Goal: Browse casually: Explore the website without a specific task or goal

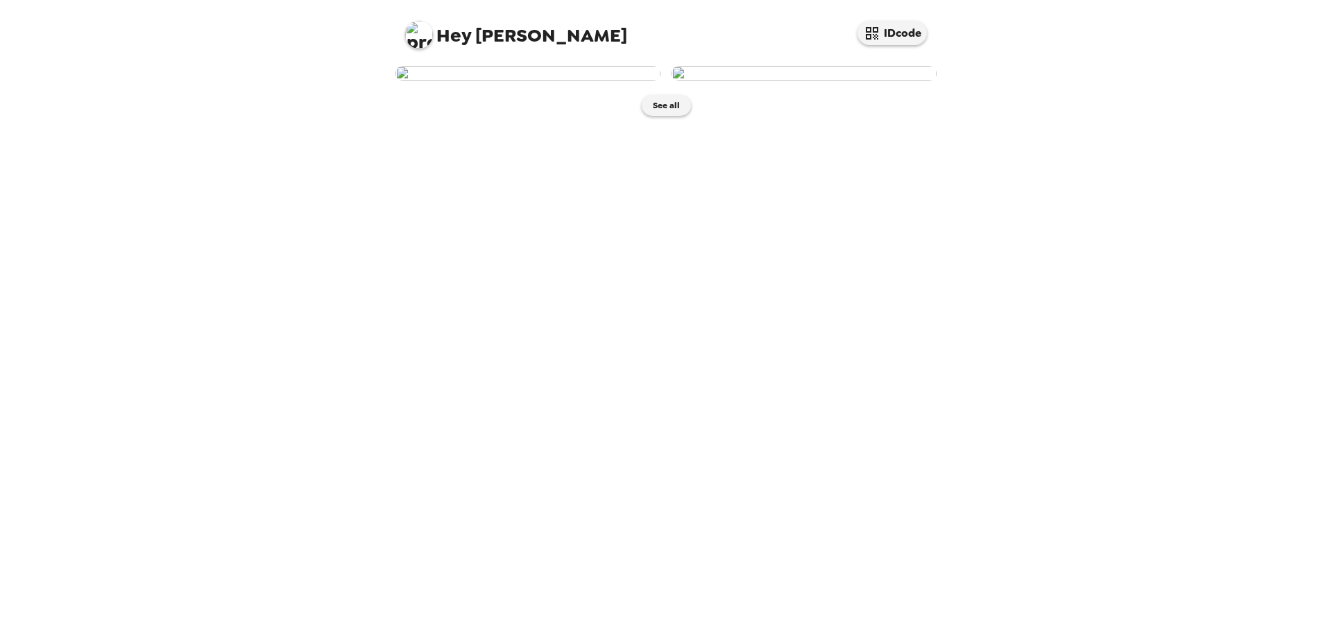
click at [522, 81] on img at bounding box center [528, 73] width 265 height 15
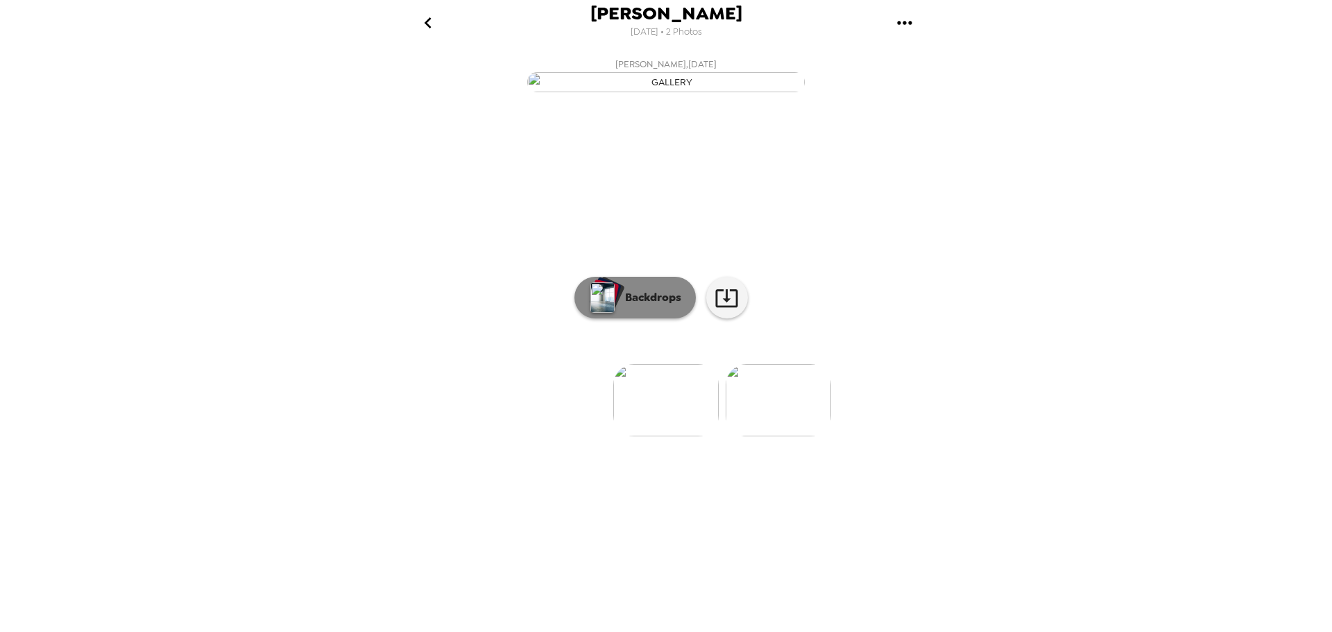
click at [634, 306] on p "Backdrops" at bounding box center [649, 297] width 63 height 17
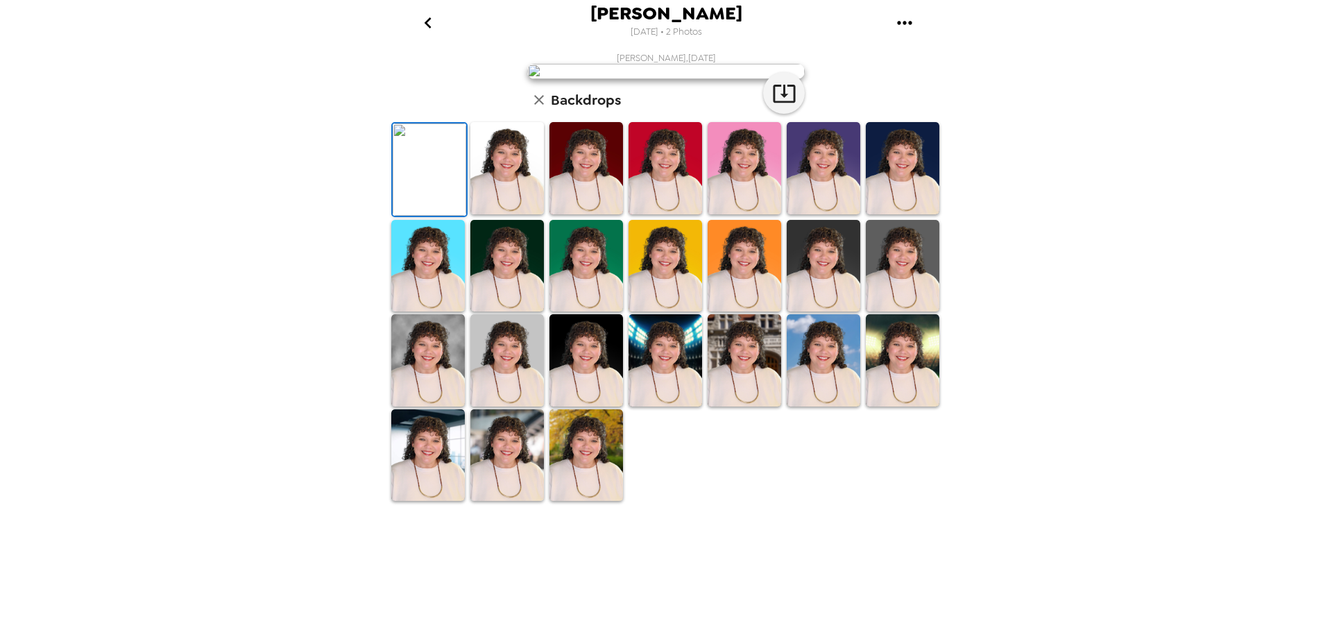
click at [895, 214] on img at bounding box center [903, 168] width 74 height 92
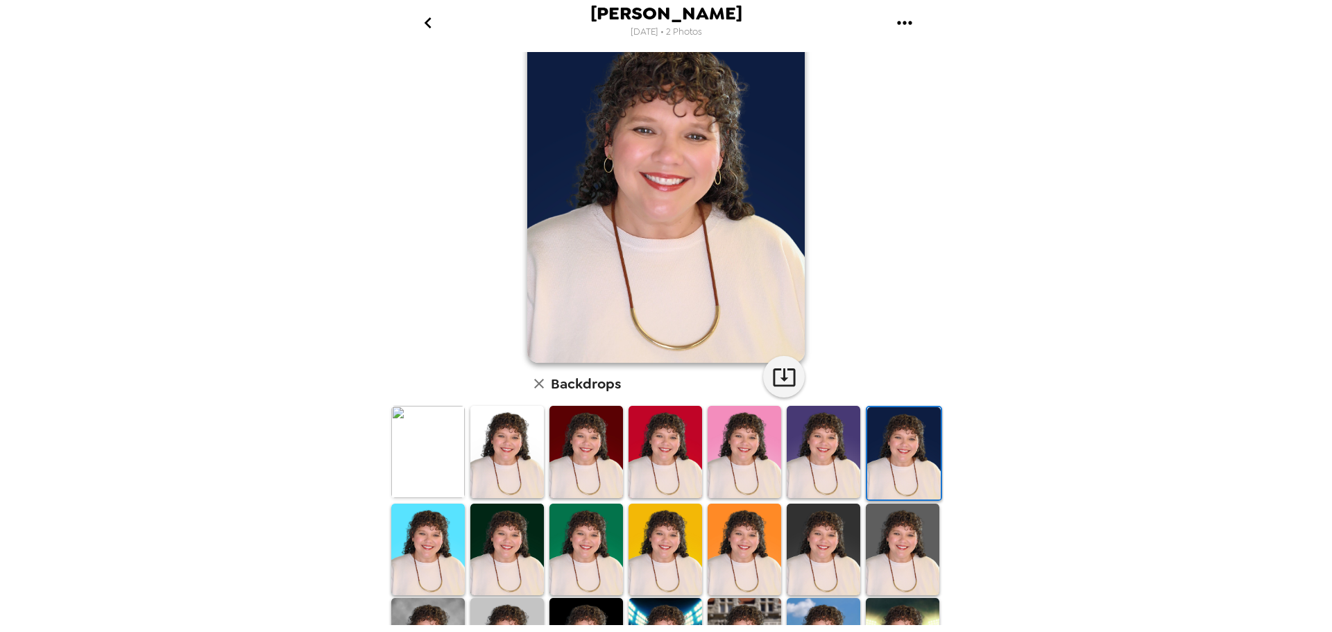
scroll to position [69, 0]
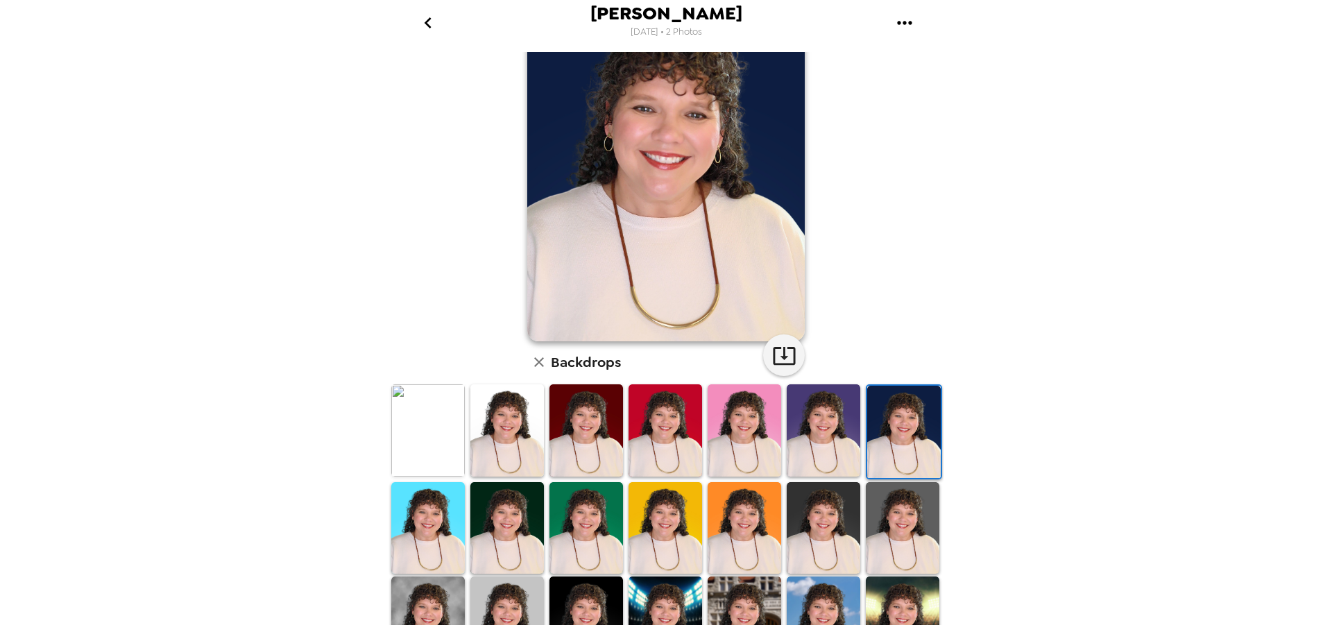
click at [509, 536] on img at bounding box center [508, 528] width 74 height 92
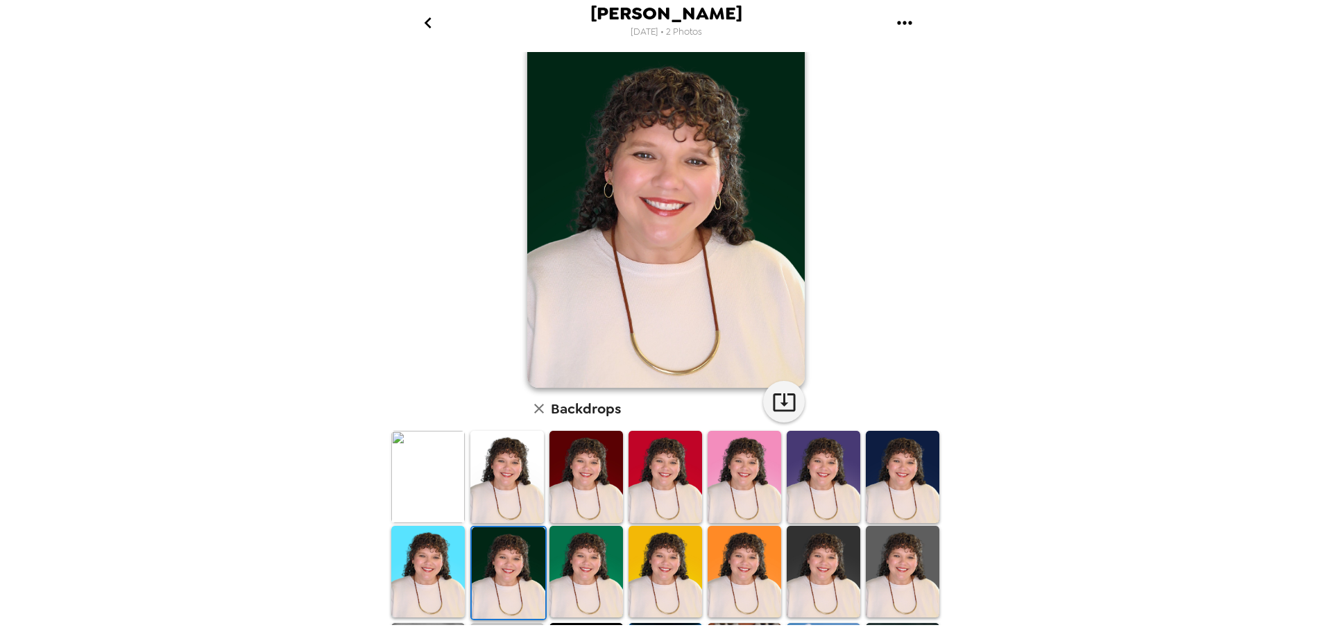
scroll to position [0, 0]
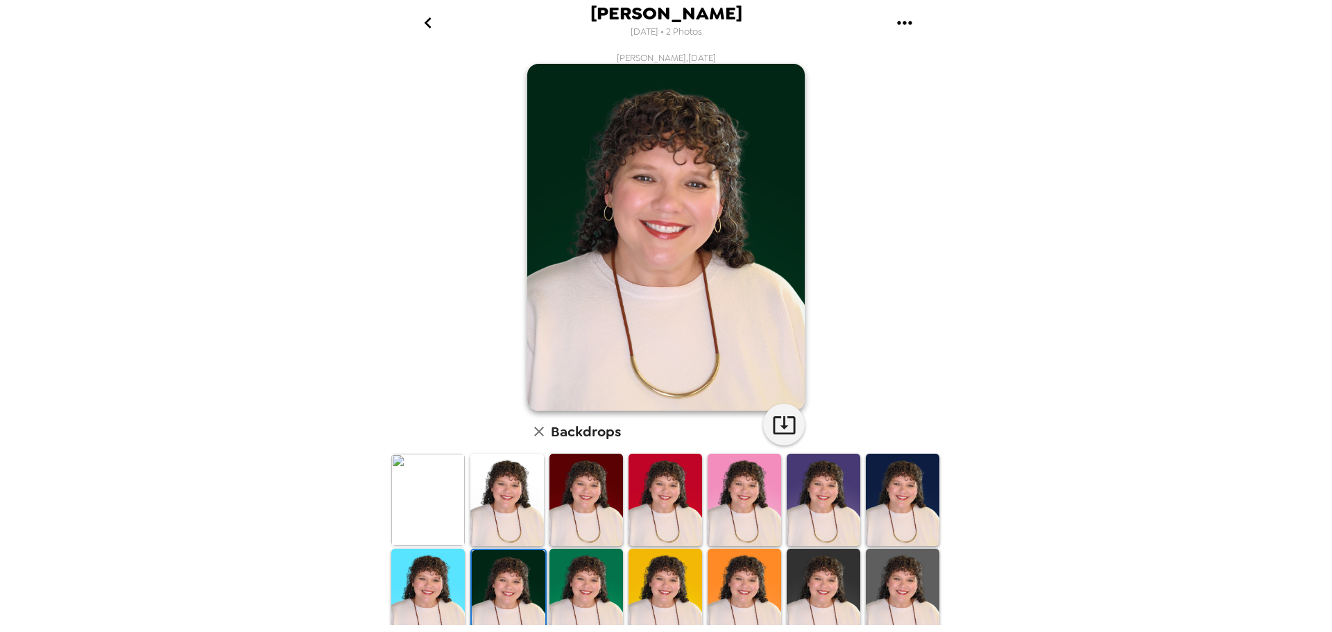
click at [426, 489] on img at bounding box center [428, 500] width 74 height 92
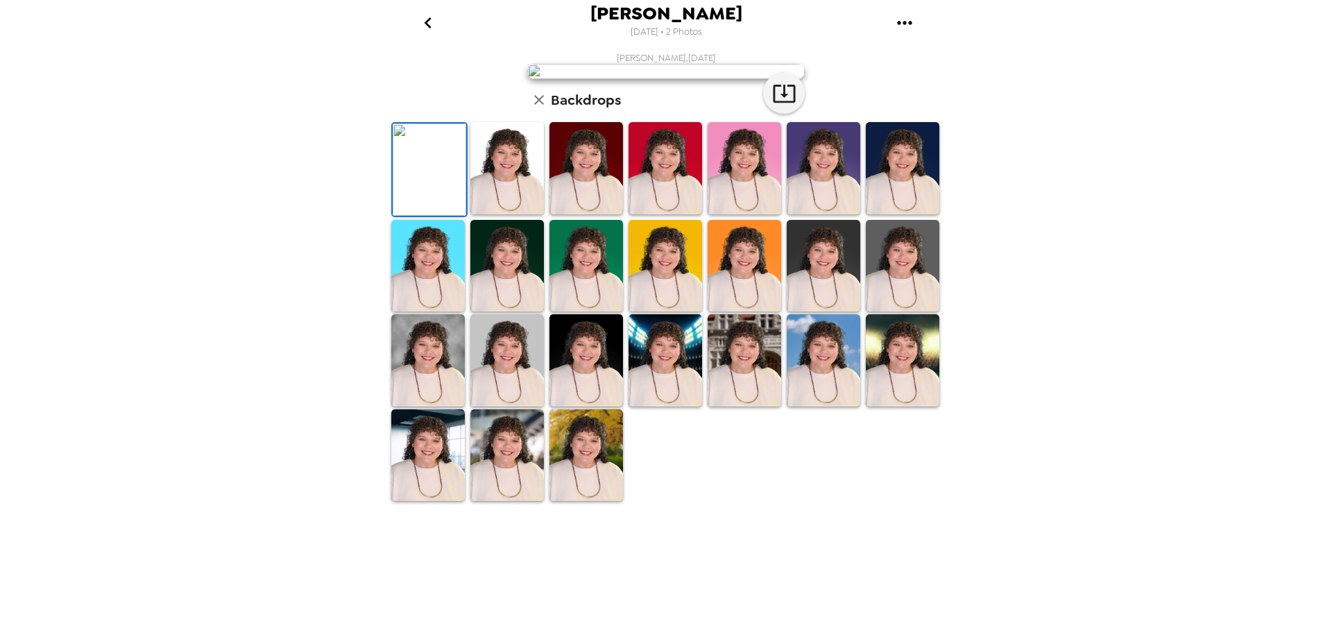
click at [513, 214] on img at bounding box center [508, 168] width 74 height 92
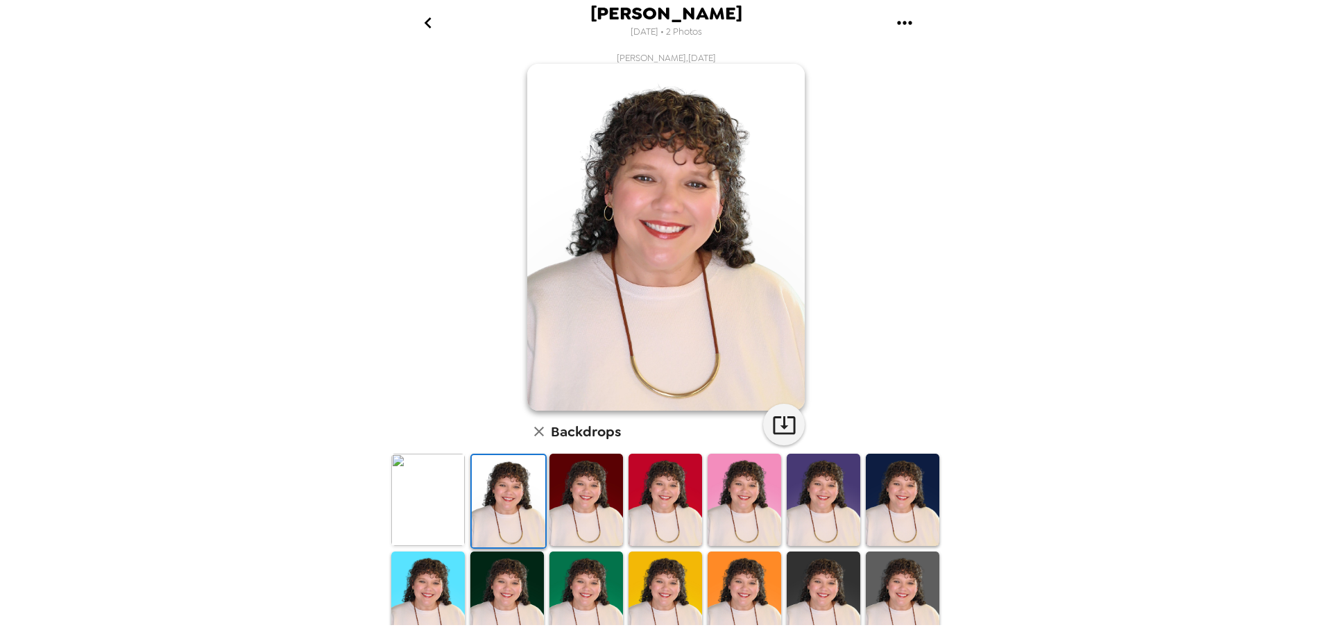
click at [403, 505] on img at bounding box center [428, 500] width 74 height 92
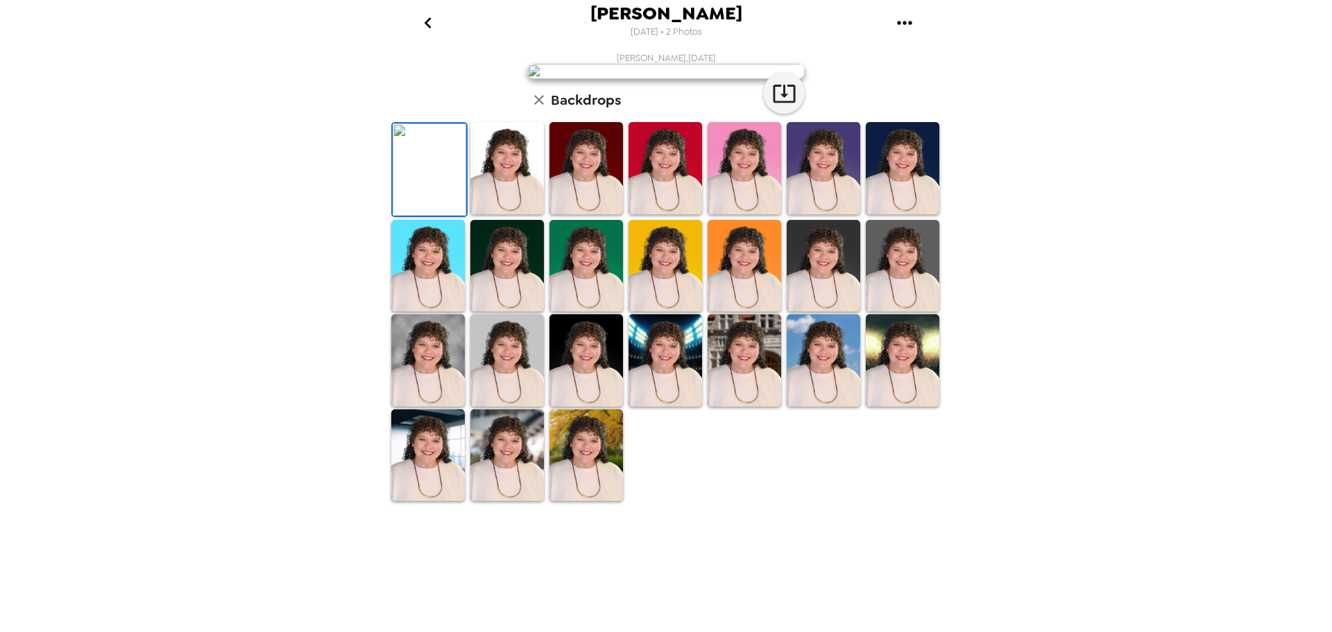
click at [1082, 435] on div "[PERSON_NAME] [DATE] • 2 Photos [PERSON_NAME] , [DATE] Backdrops" at bounding box center [666, 316] width 1332 height 632
click at [904, 312] on img at bounding box center [903, 266] width 74 height 92
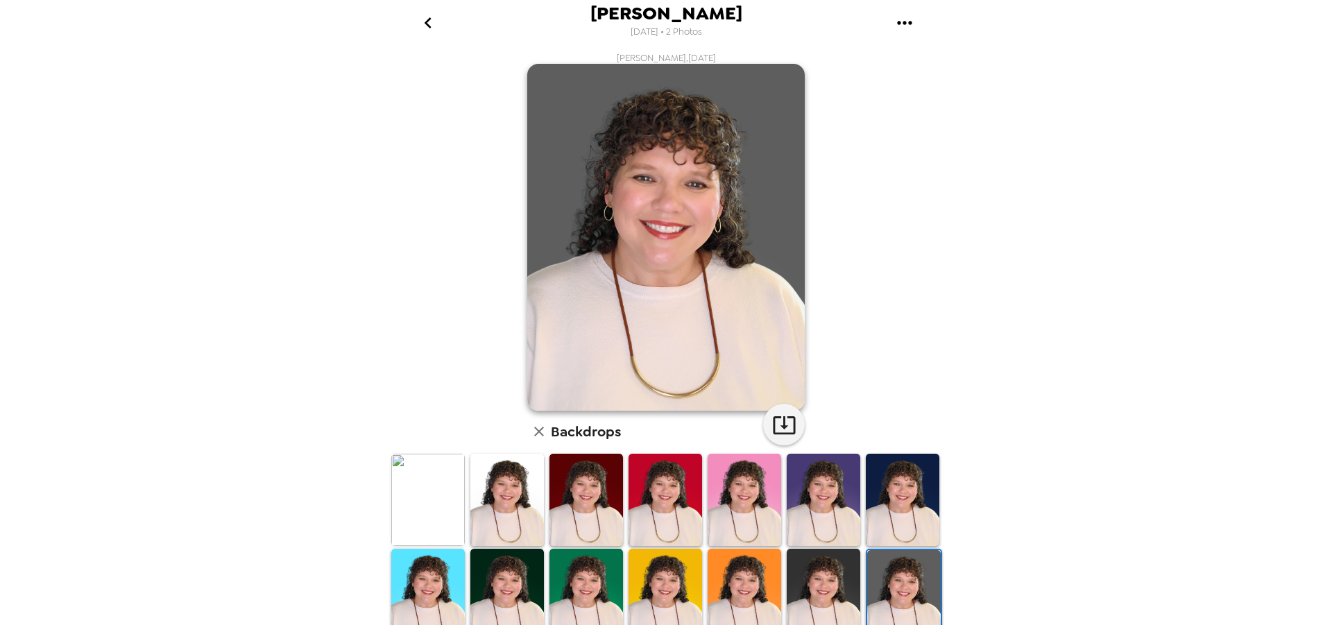
click at [272, 328] on div "[PERSON_NAME] [DATE] • 2 Photos [PERSON_NAME] , [DATE] Backdrops" at bounding box center [666, 316] width 1332 height 632
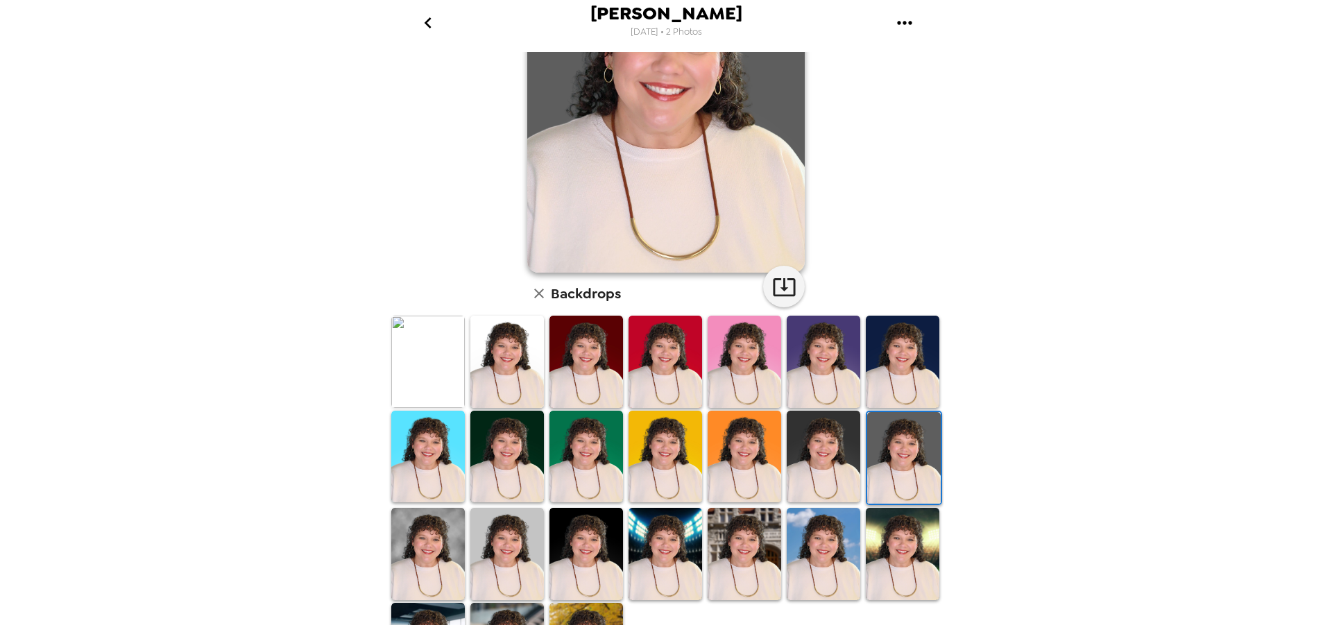
scroll to position [139, 0]
click at [489, 523] on img at bounding box center [508, 553] width 74 height 92
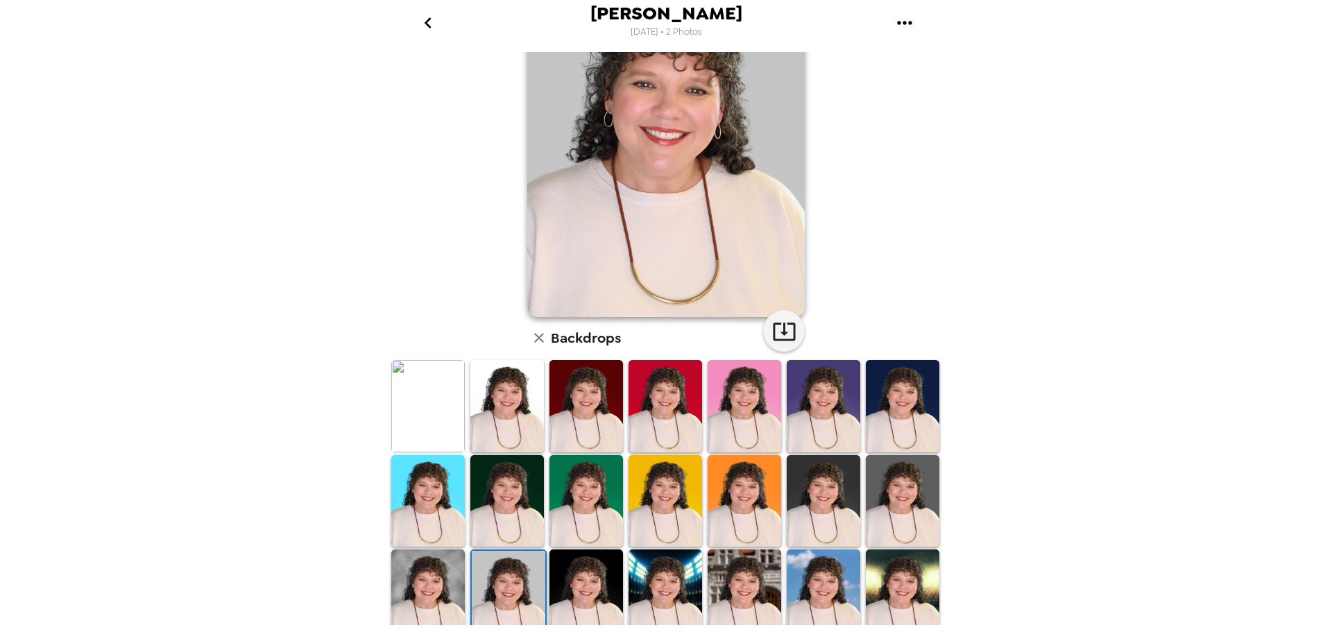
scroll to position [69, 0]
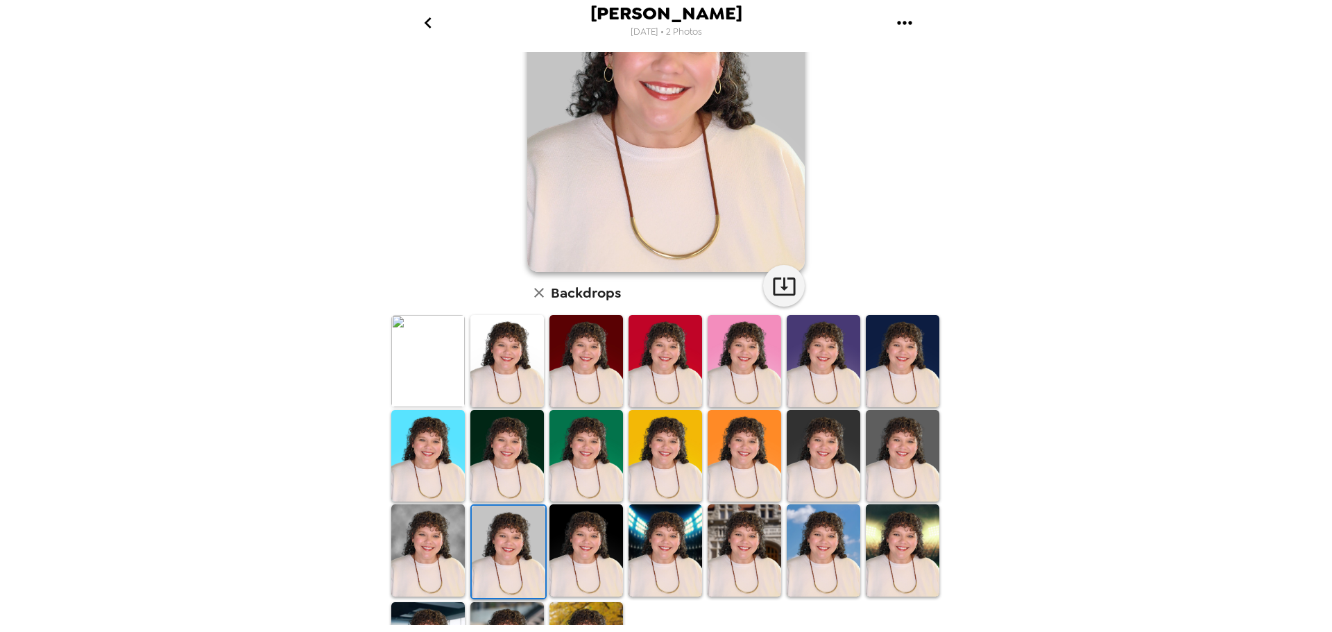
click at [435, 539] on img at bounding box center [428, 551] width 74 height 92
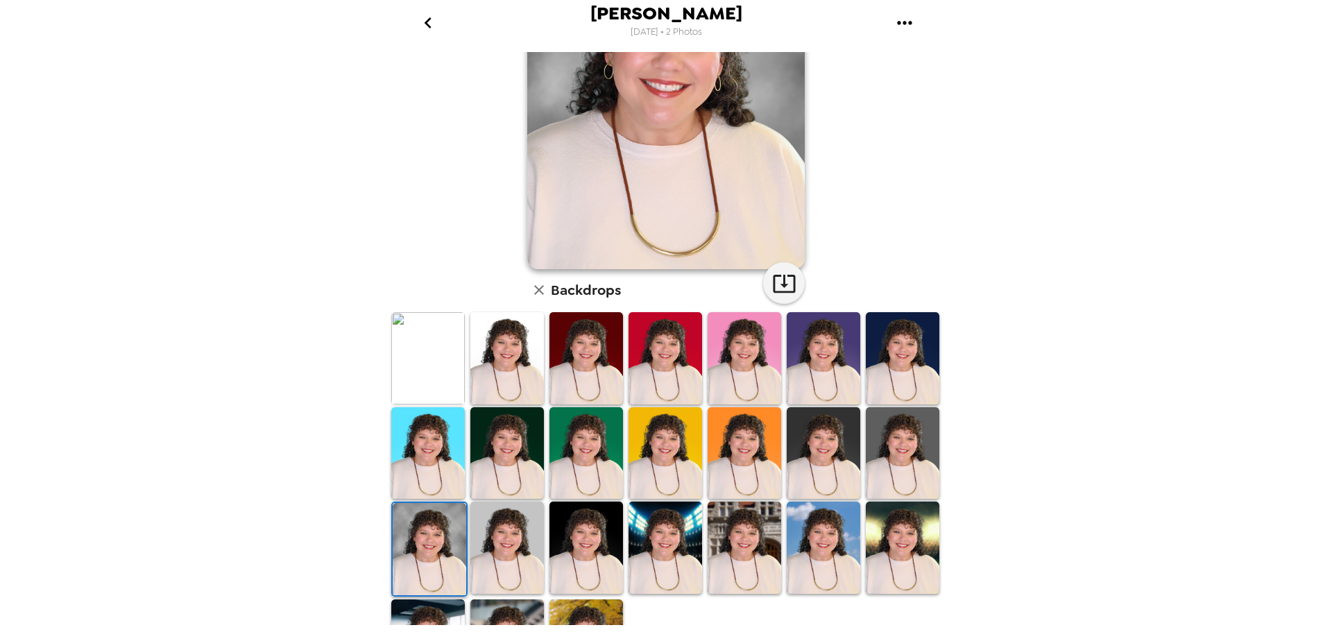
scroll to position [201, 0]
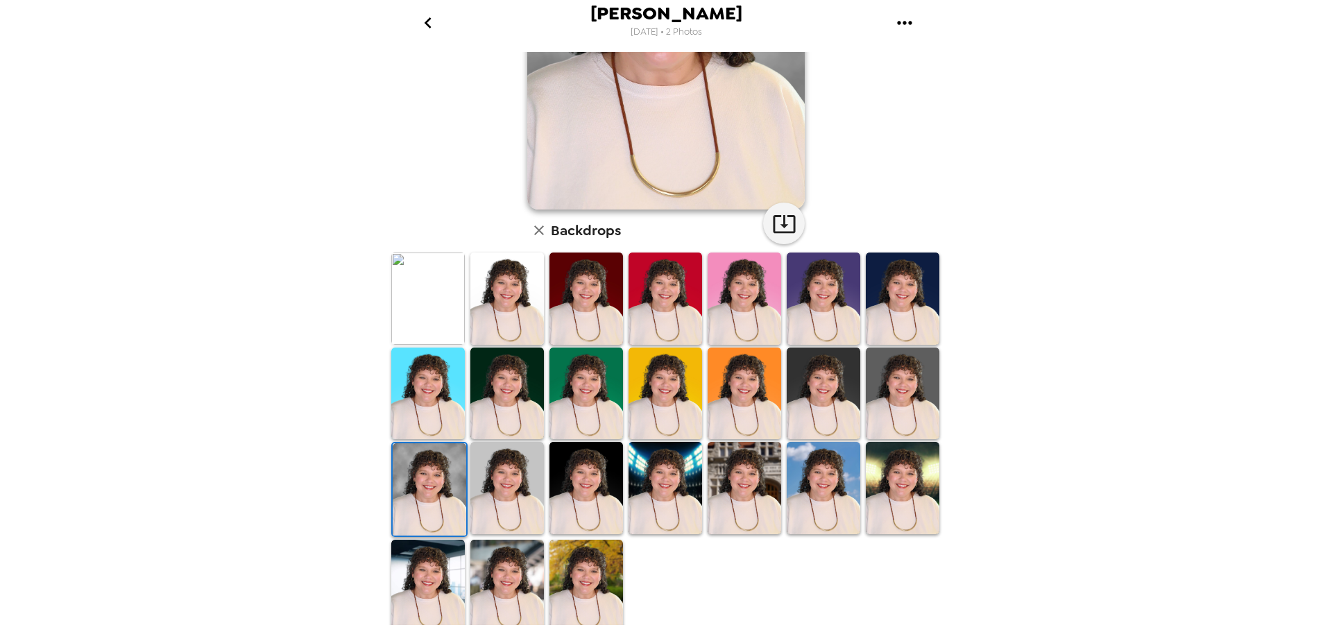
click at [422, 554] on img at bounding box center [428, 586] width 74 height 92
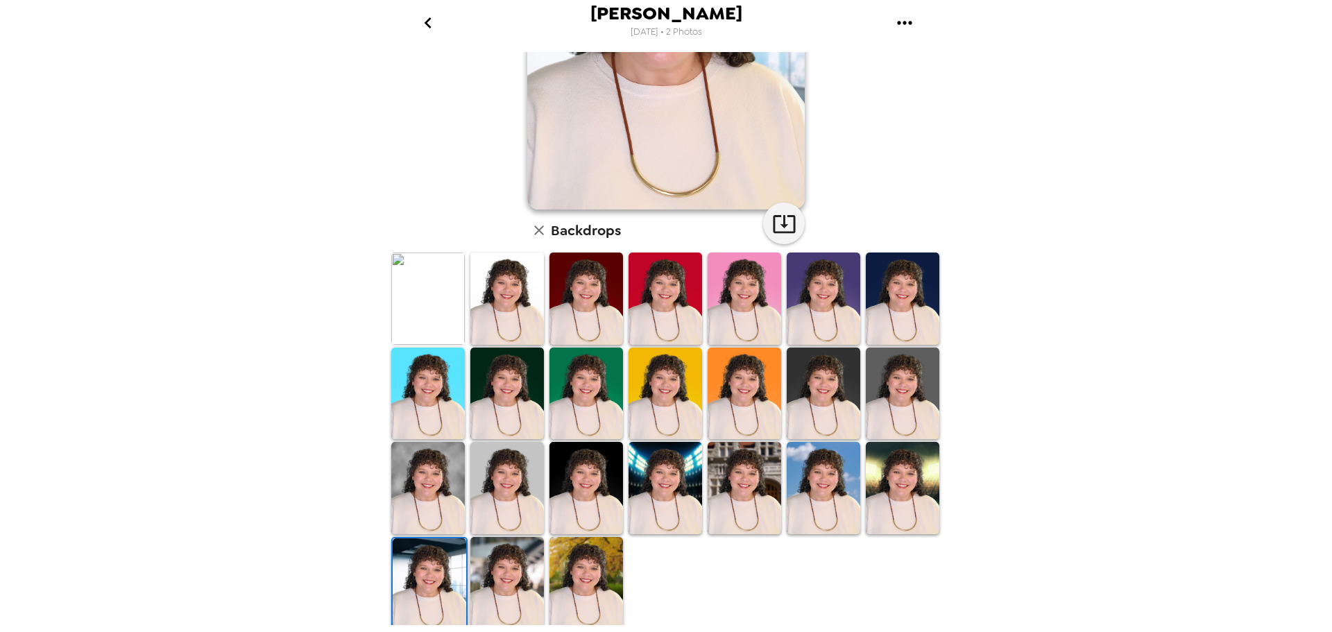
click at [511, 537] on img at bounding box center [508, 583] width 74 height 92
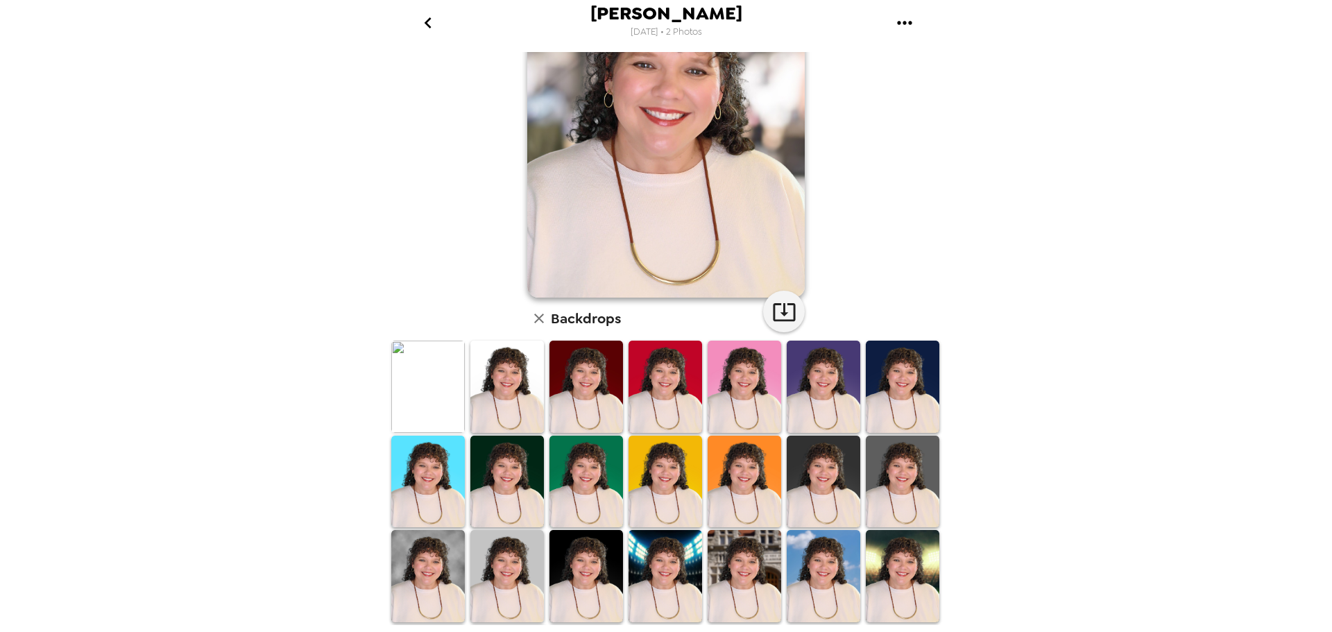
scroll to position [0, 0]
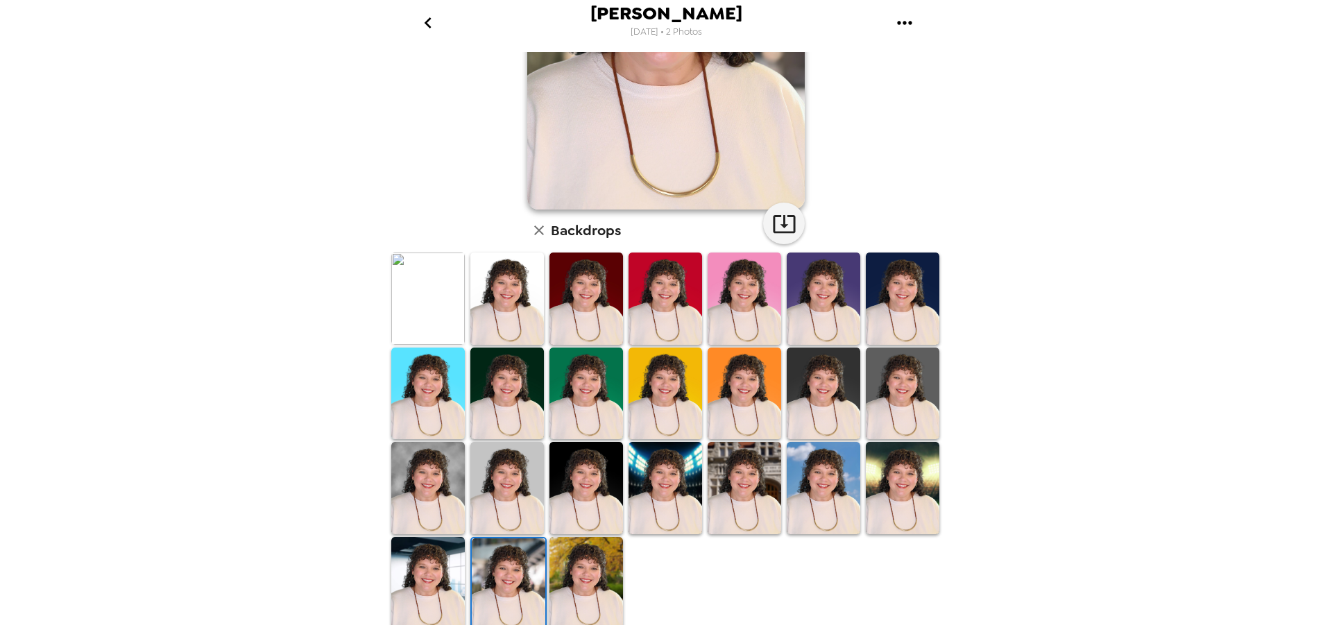
click at [891, 471] on img at bounding box center [903, 488] width 74 height 92
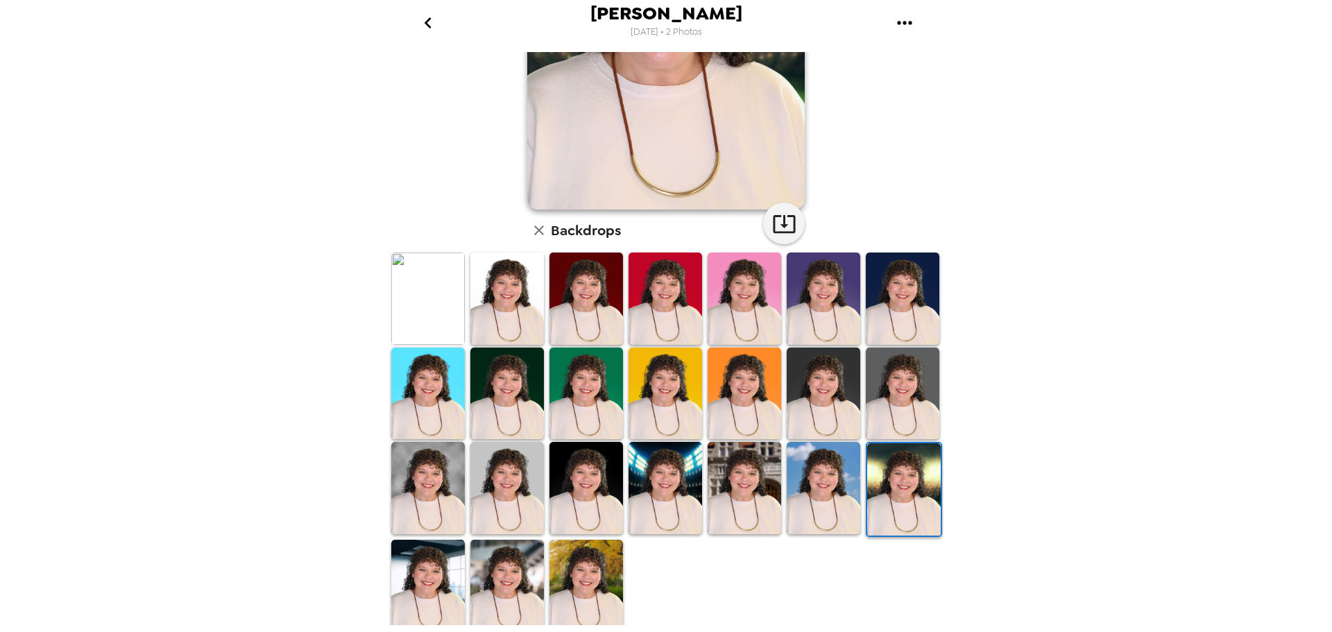
click at [506, 470] on img at bounding box center [508, 488] width 74 height 92
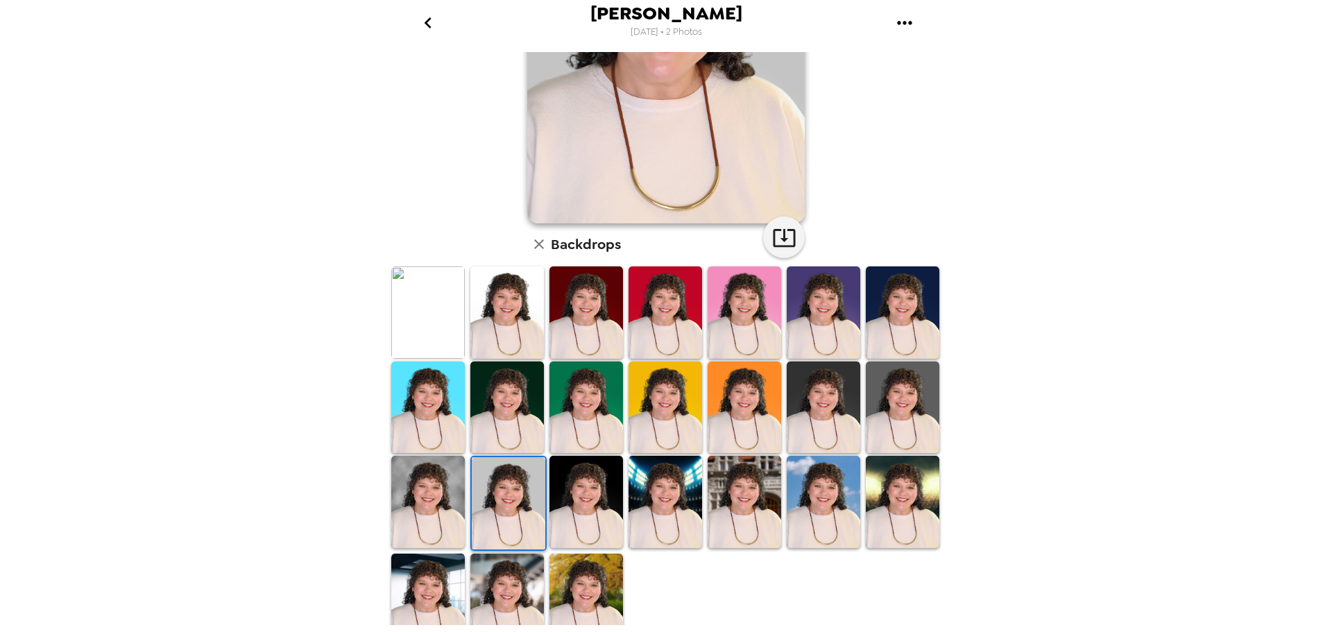
scroll to position [201, 0]
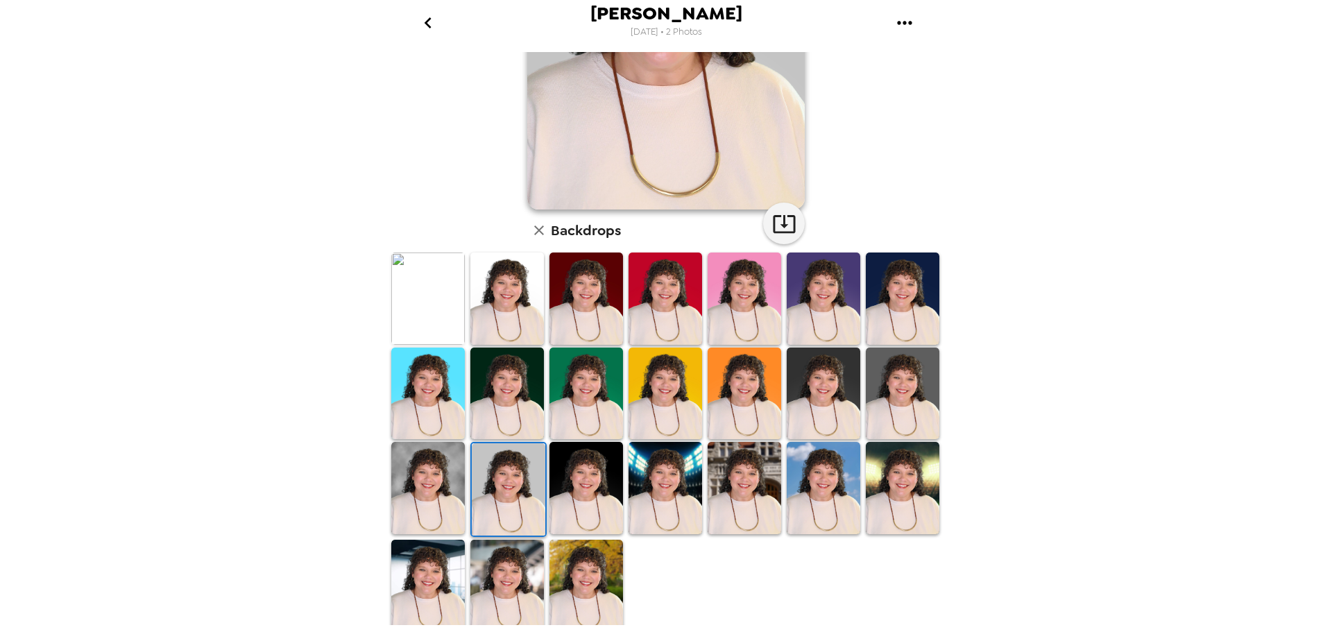
click at [595, 463] on img at bounding box center [587, 488] width 74 height 92
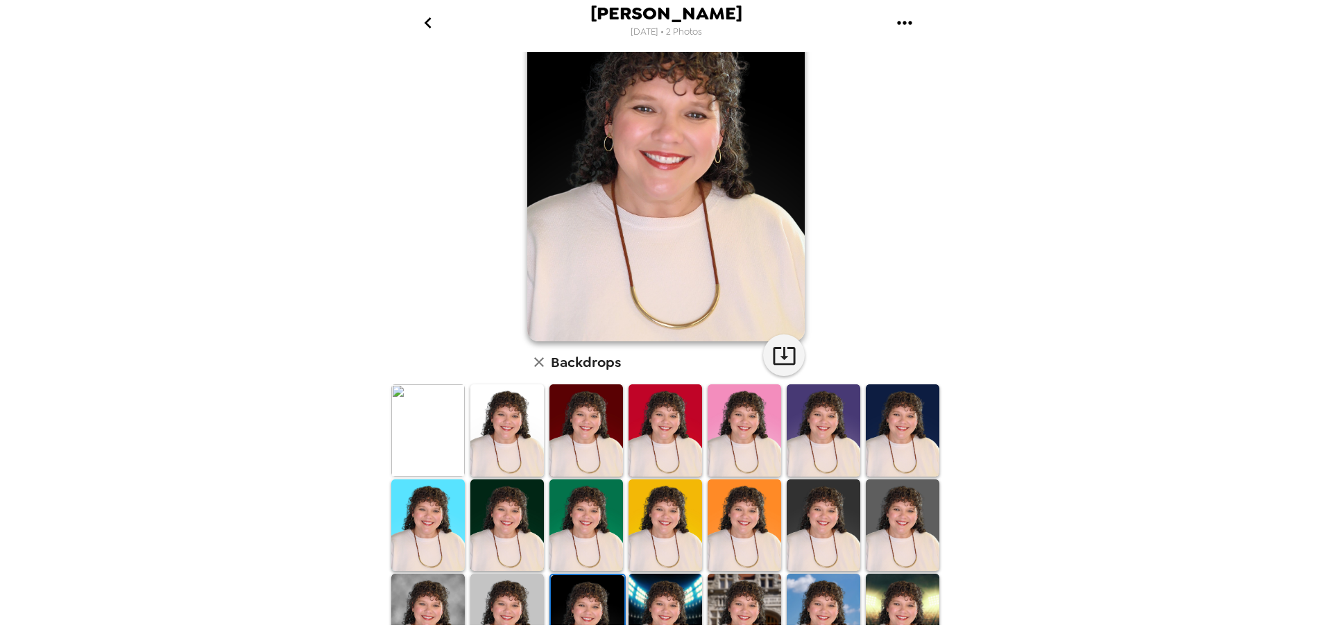
scroll to position [139, 0]
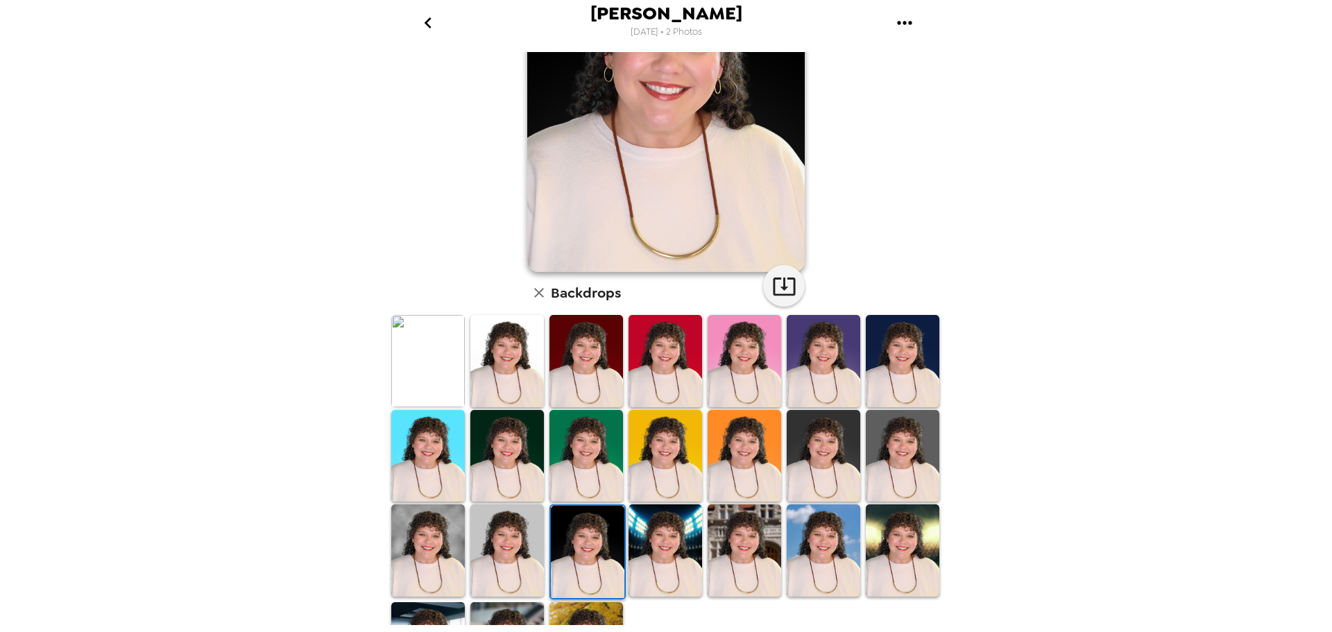
click at [579, 443] on img at bounding box center [587, 456] width 74 height 92
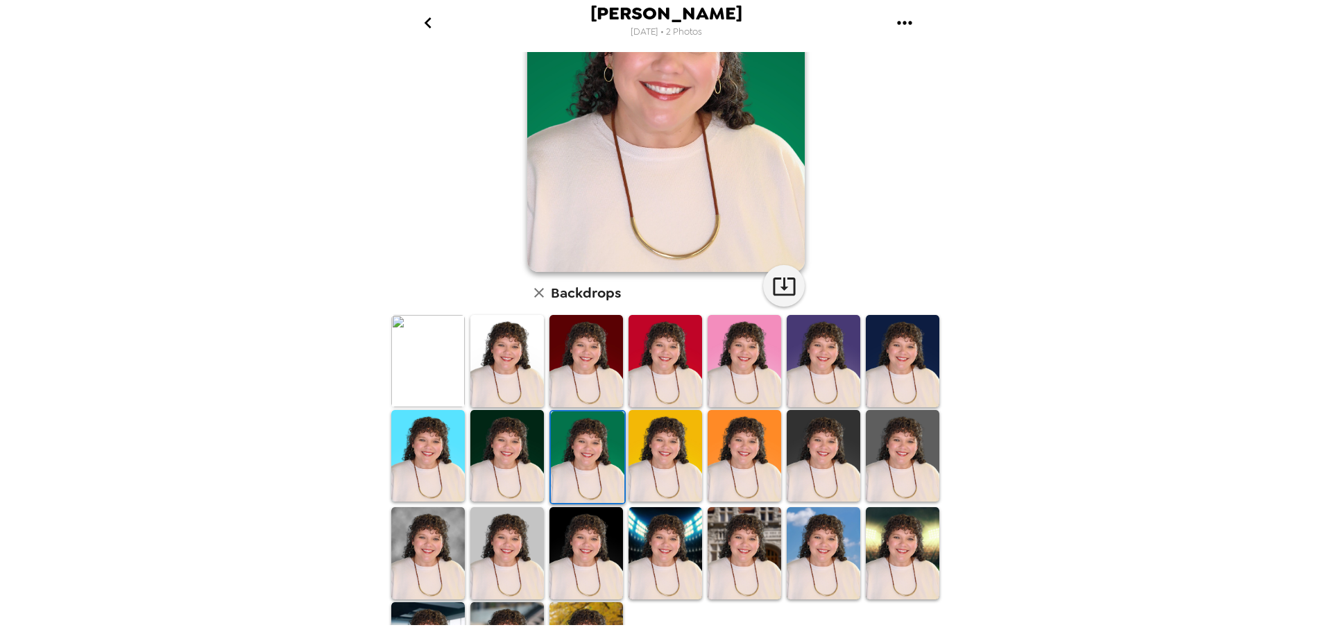
click at [434, 353] on img at bounding box center [428, 361] width 74 height 92
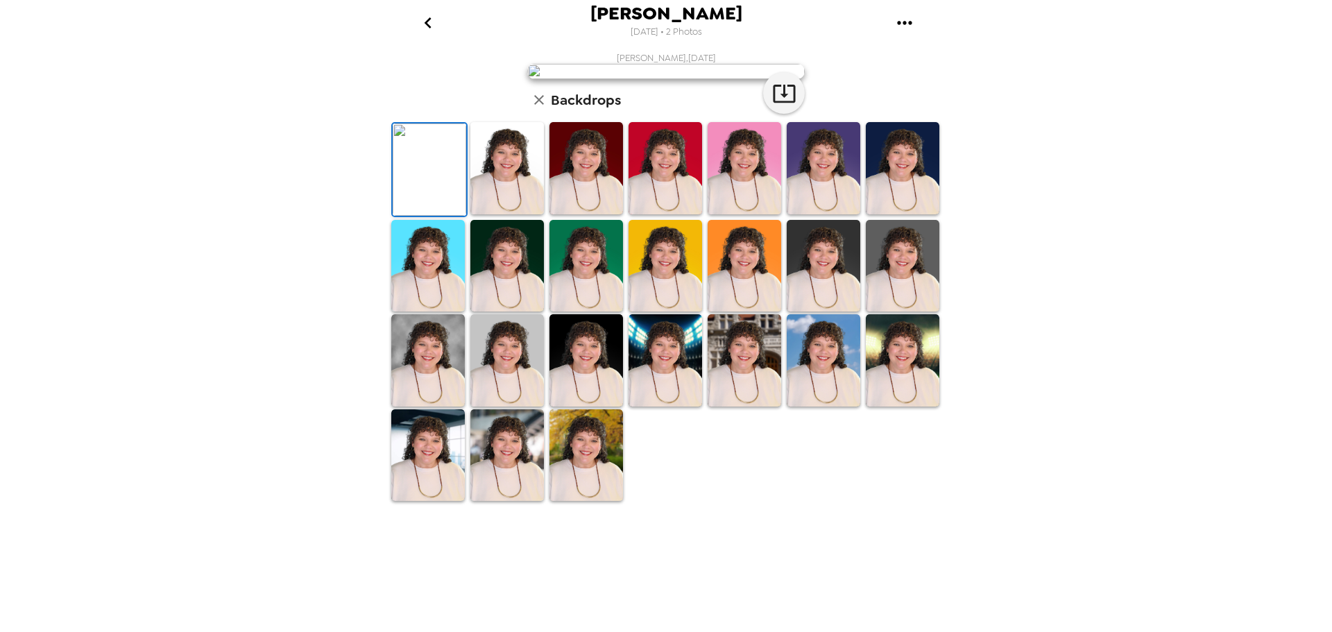
scroll to position [0, 0]
click at [785, 105] on icon "button" at bounding box center [784, 93] width 24 height 24
click at [782, 105] on icon "button" at bounding box center [784, 93] width 24 height 24
drag, startPoint x: 1332, startPoint y: 173, endPoint x: 1321, endPoint y: 171, distance: 10.5
click at [1332, 173] on div "[PERSON_NAME] [DATE] • 2 Photos [PERSON_NAME] , [DATE] Backdrops" at bounding box center [666, 316] width 1332 height 632
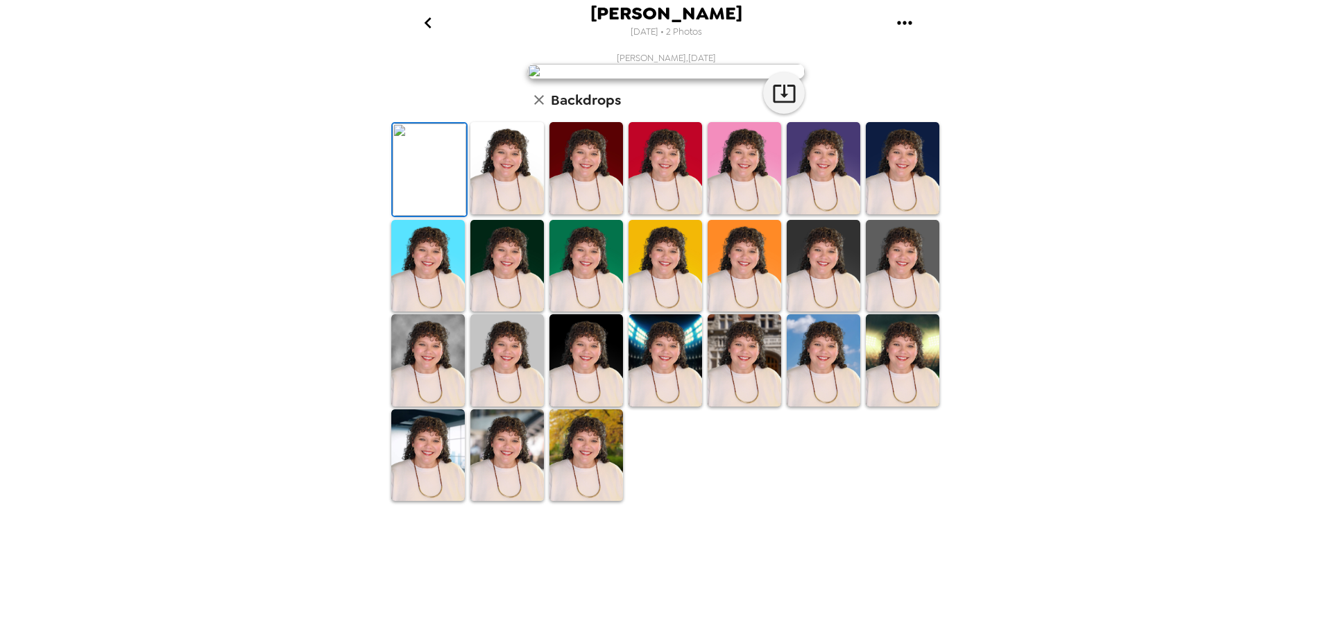
click at [380, 288] on div "[PERSON_NAME] [DATE] • 2 Photos [PERSON_NAME] , [DATE] Backdrops" at bounding box center [666, 316] width 1332 height 632
click at [910, 312] on img at bounding box center [903, 266] width 74 height 92
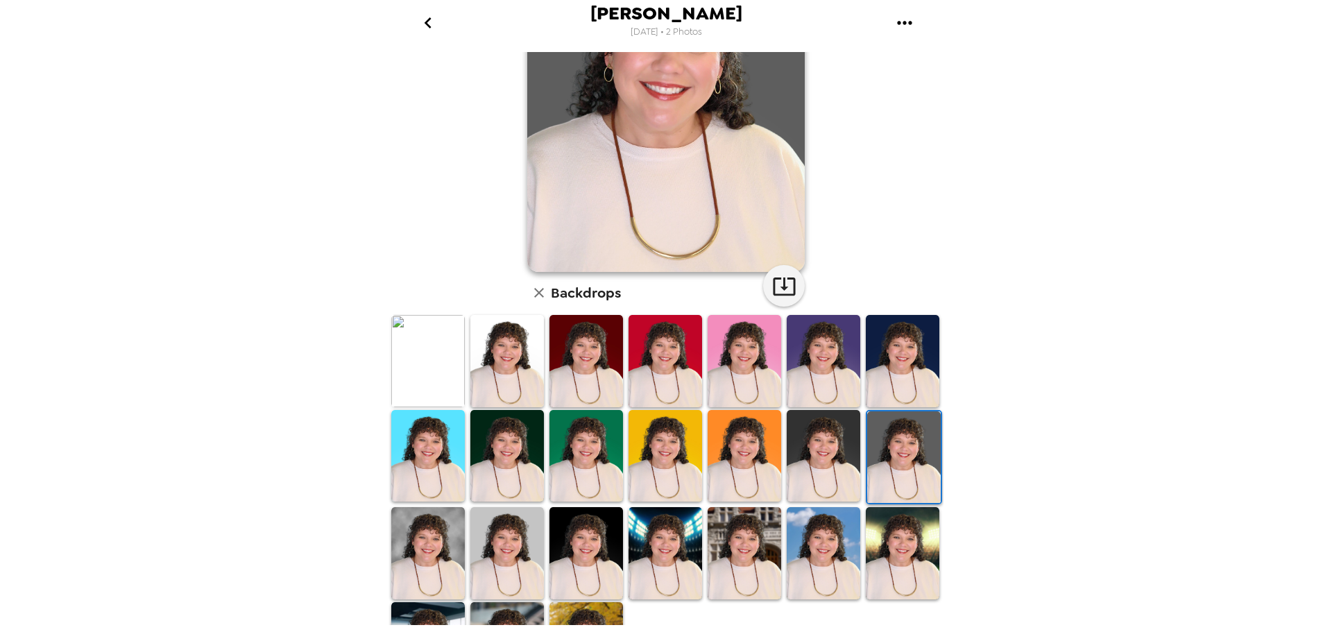
scroll to position [0, 0]
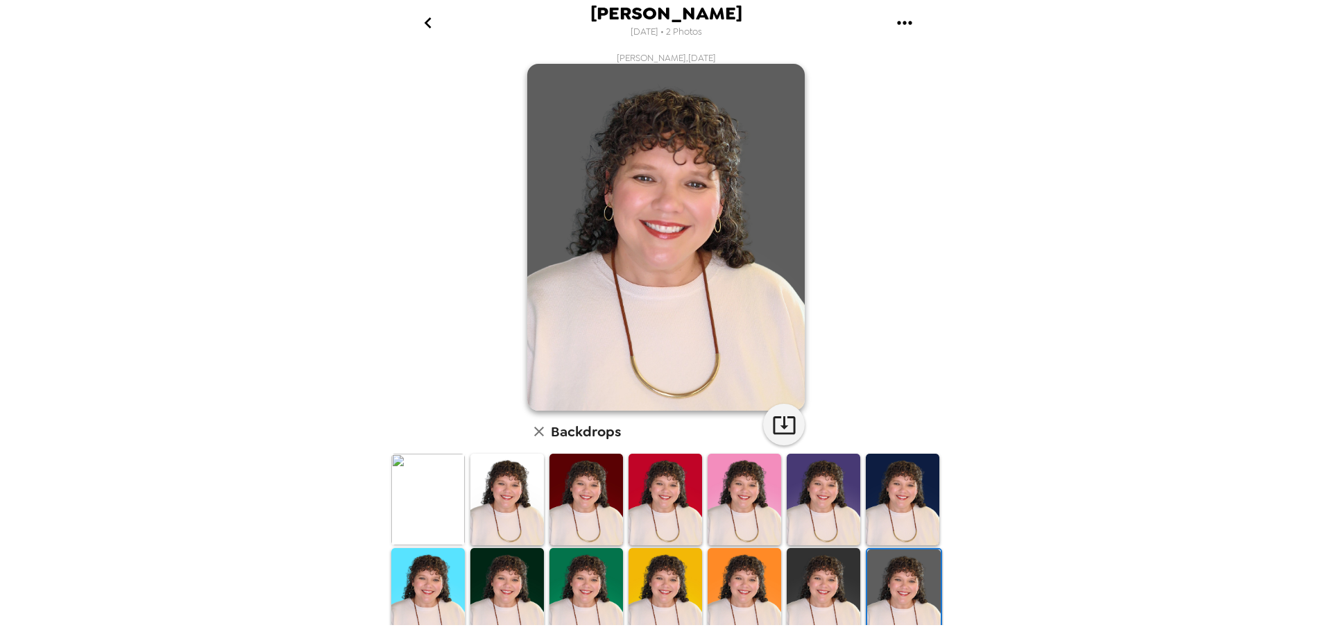
click at [514, 490] on img at bounding box center [508, 500] width 74 height 92
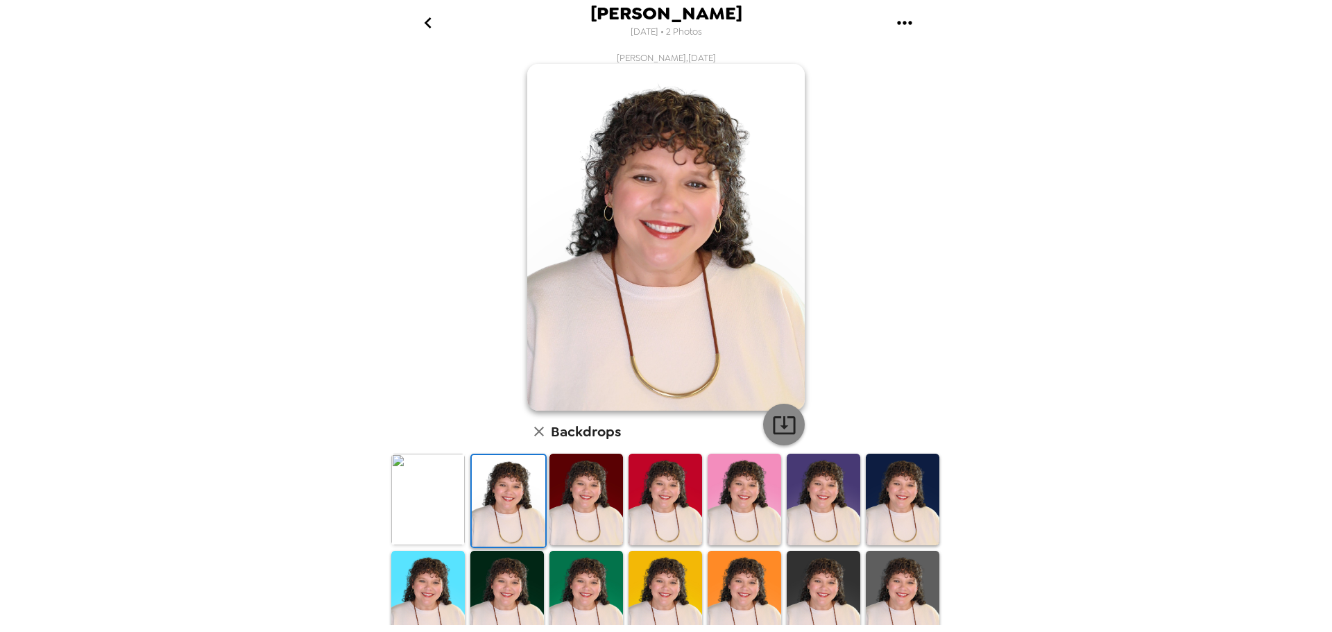
click at [781, 431] on icon "button" at bounding box center [784, 425] width 24 height 24
click at [313, 373] on div "[PERSON_NAME] [DATE] • 2 Photos [PERSON_NAME] , [DATE] Backdrops" at bounding box center [666, 316] width 1332 height 632
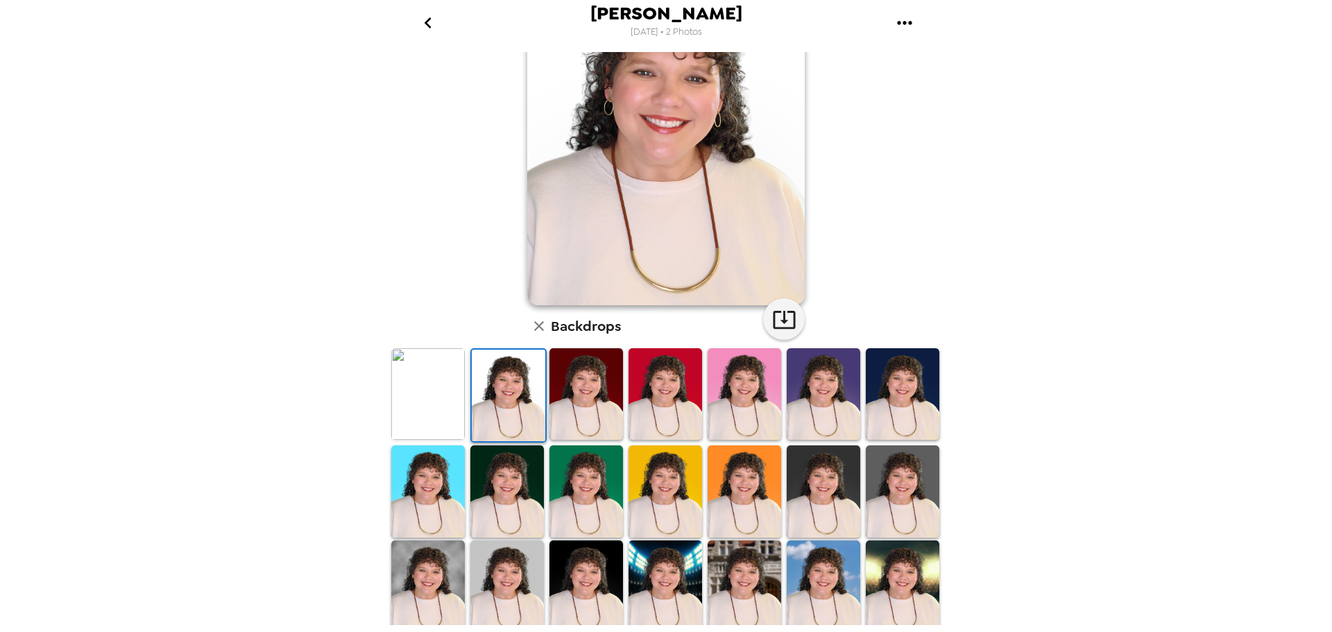
scroll to position [201, 0]
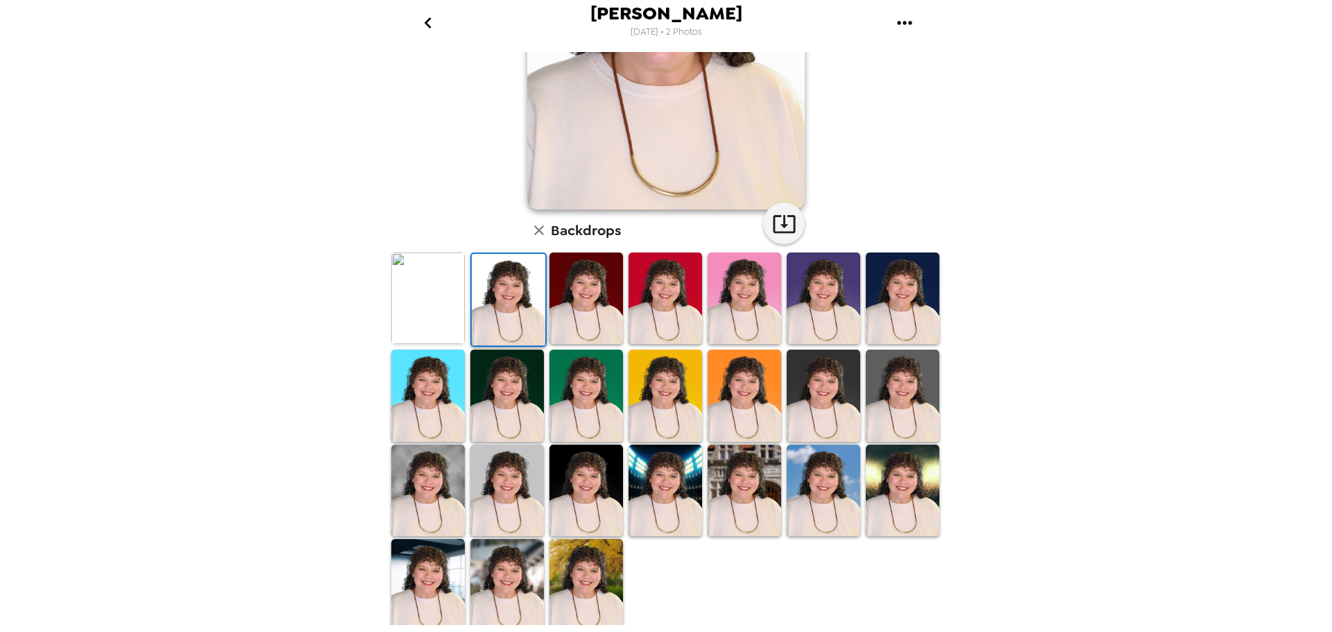
click at [729, 463] on img at bounding box center [745, 491] width 74 height 92
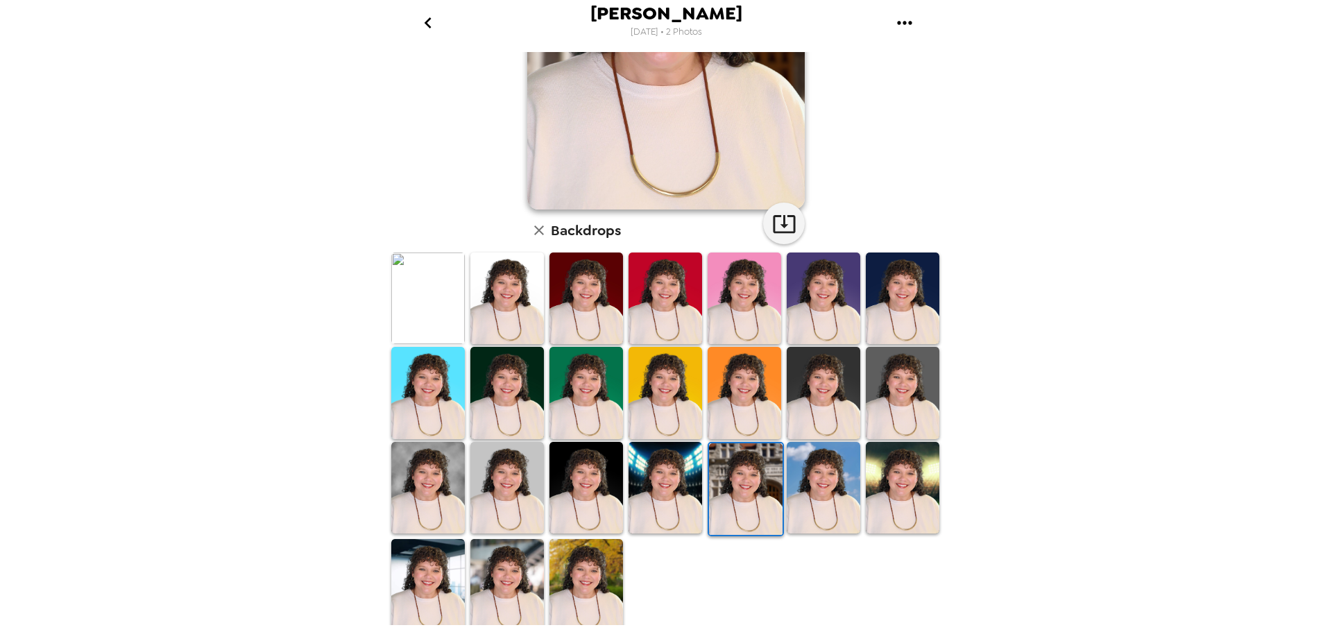
click at [655, 479] on img at bounding box center [666, 488] width 74 height 92
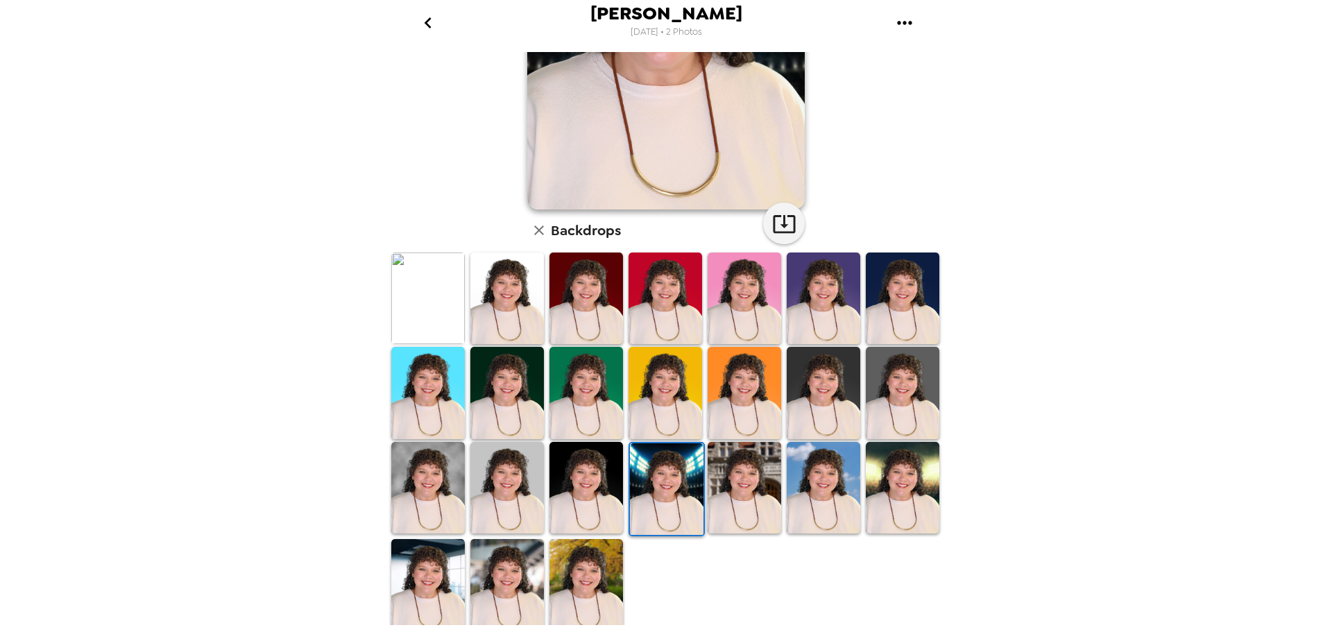
click at [423, 478] on img at bounding box center [428, 488] width 74 height 92
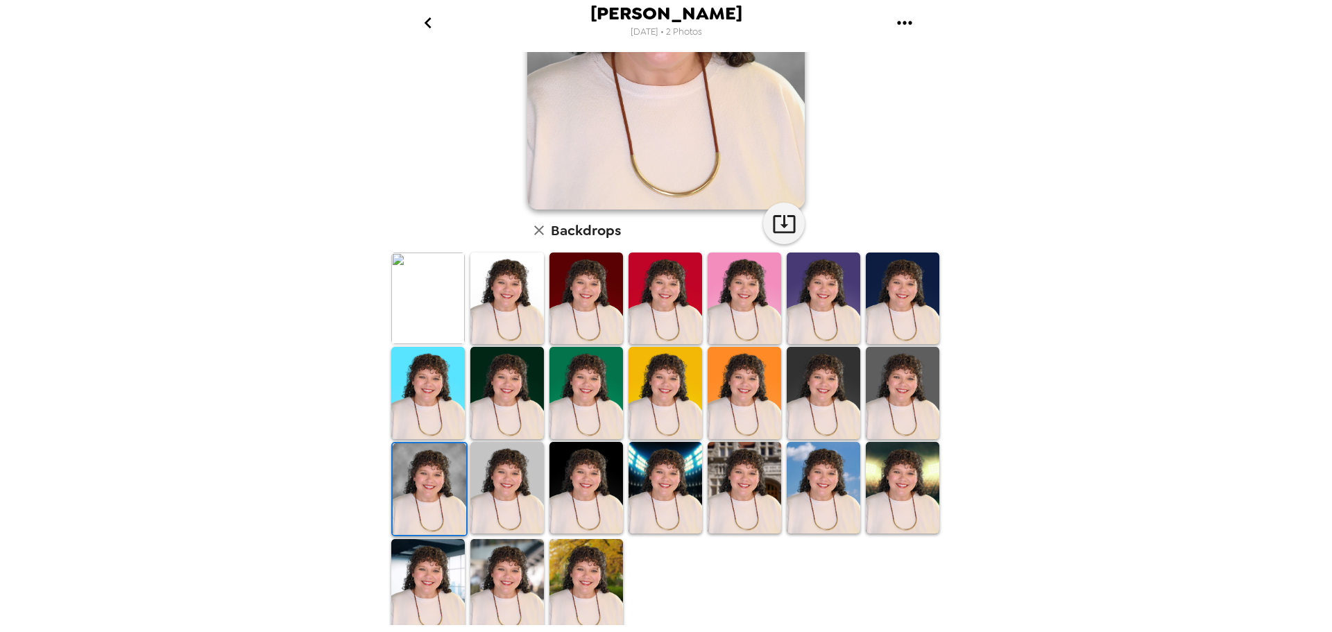
click at [579, 471] on img at bounding box center [587, 488] width 74 height 92
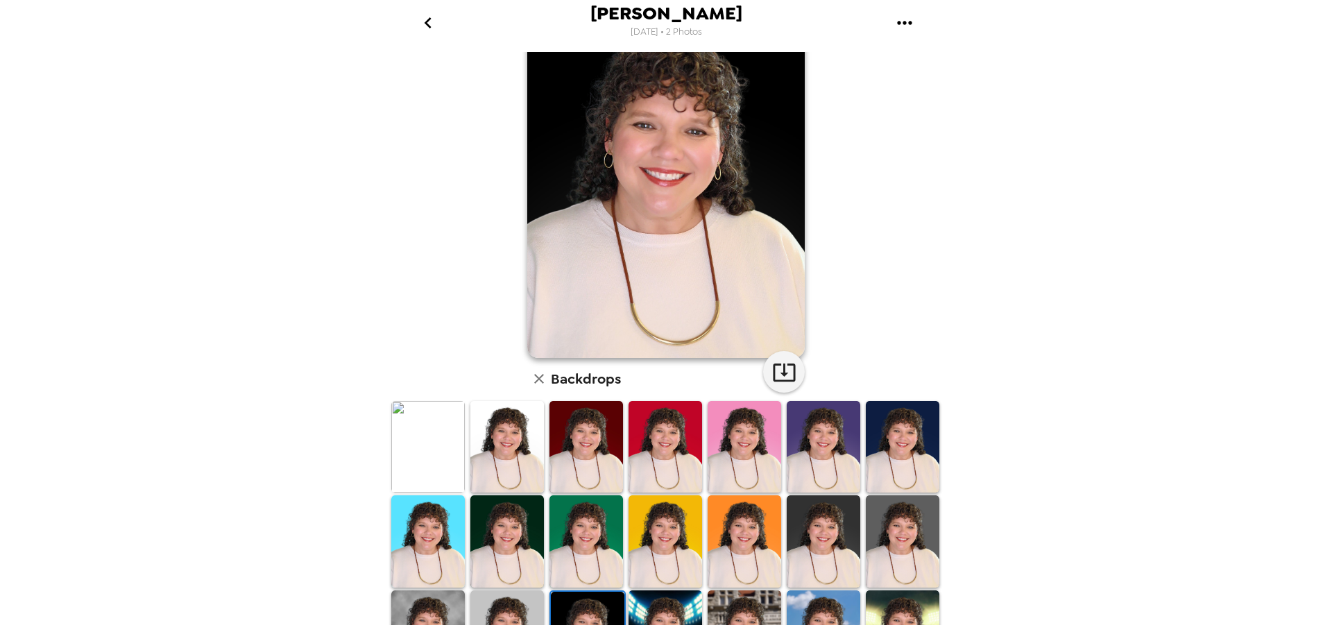
scroll to position [0, 0]
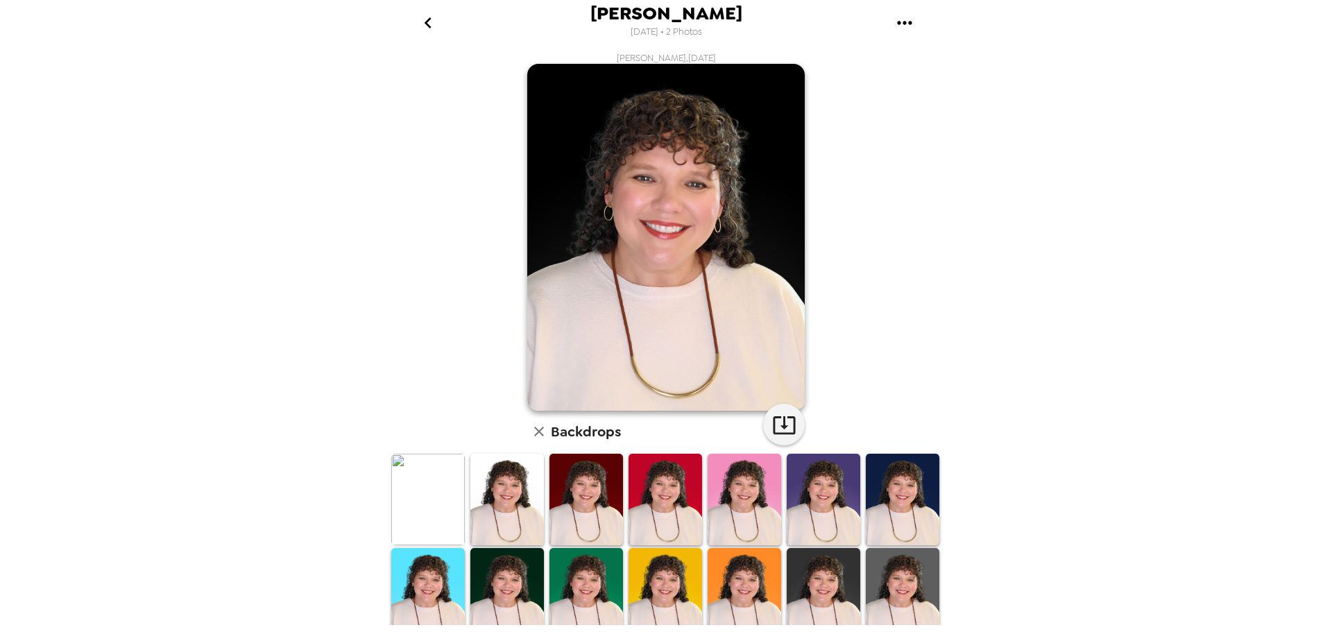
click at [746, 503] on img at bounding box center [745, 500] width 74 height 92
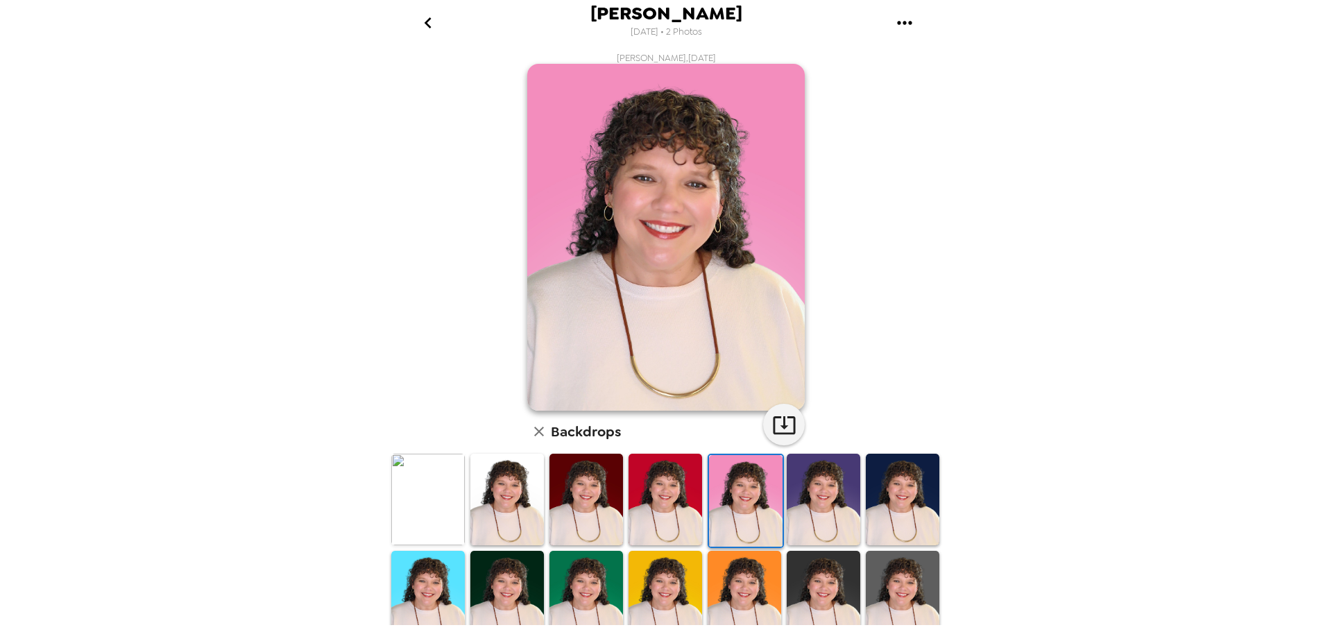
click at [654, 480] on img at bounding box center [666, 500] width 74 height 92
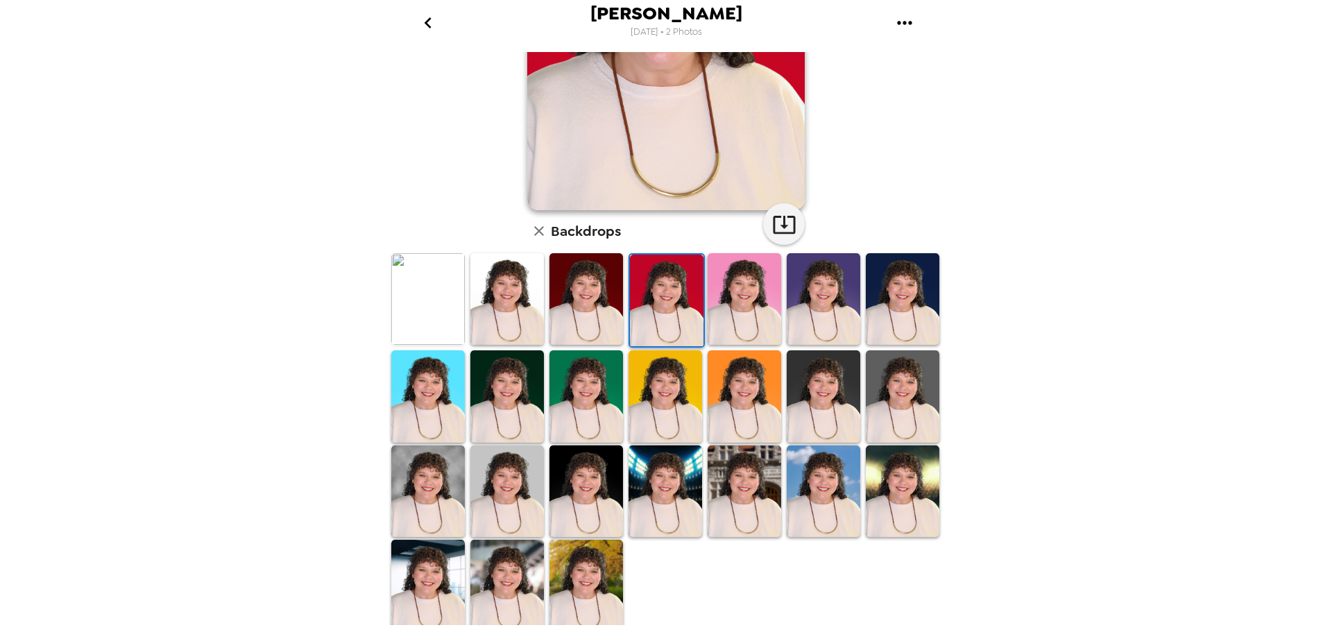
scroll to position [201, 0]
drag, startPoint x: 879, startPoint y: 478, endPoint x: 859, endPoint y: 465, distance: 24.1
click at [879, 478] on img at bounding box center [903, 491] width 74 height 92
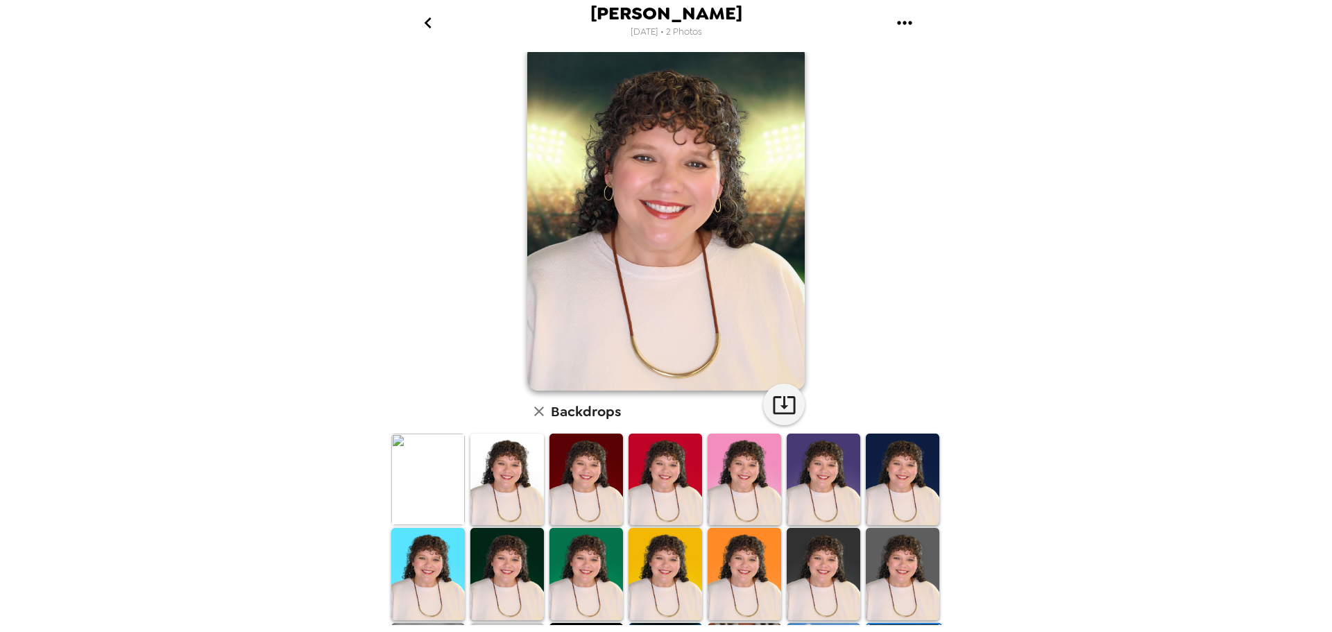
scroll to position [0, 0]
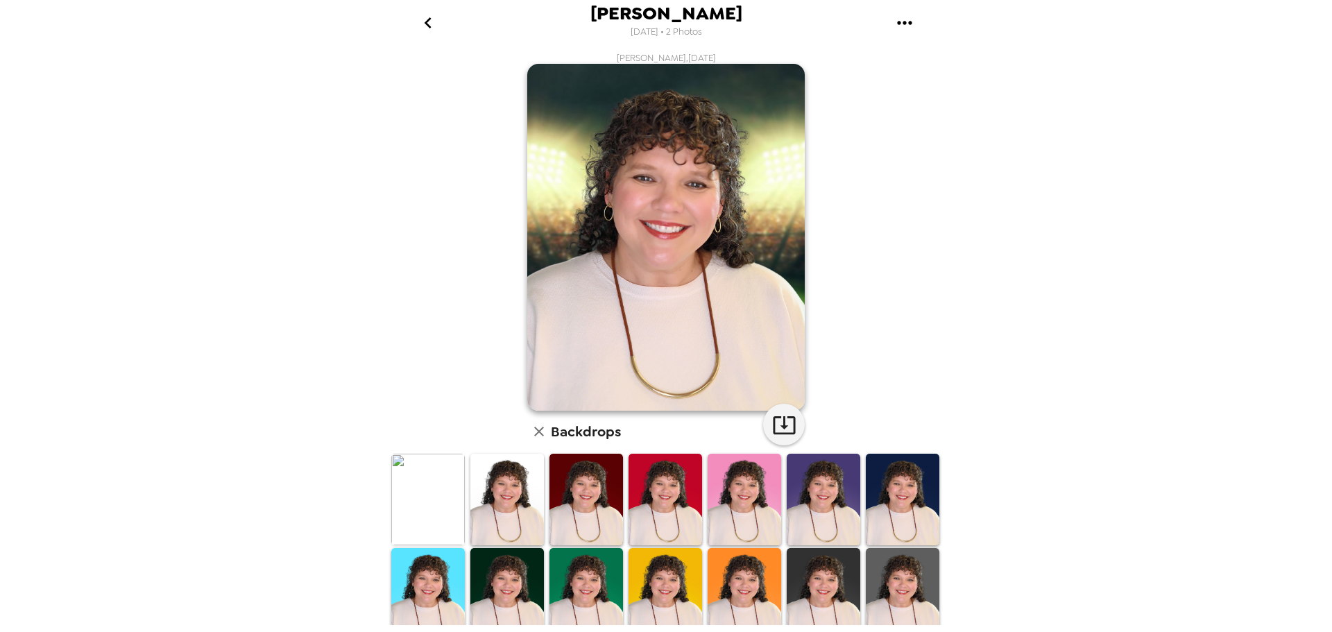
click at [336, 251] on div "[PERSON_NAME] [DATE] • 2 Photos [PERSON_NAME] , [DATE] Backdrops" at bounding box center [666, 316] width 1332 height 632
click at [717, 576] on img at bounding box center [745, 594] width 74 height 92
